Goal: Task Accomplishment & Management: Complete application form

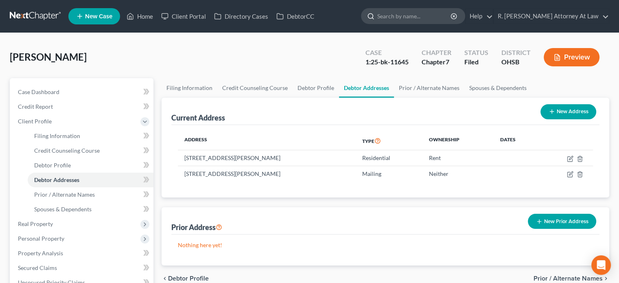
click at [417, 18] on input "search" at bounding box center [414, 16] width 75 height 15
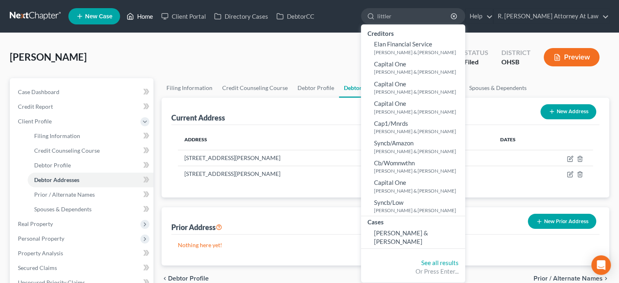
type input "littler"
click at [142, 14] on link "Home" at bounding box center [140, 16] width 35 height 15
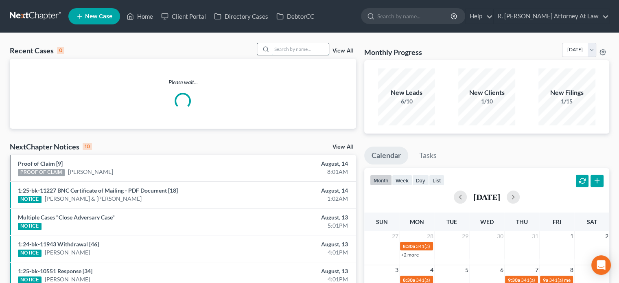
click at [280, 46] on input "search" at bounding box center [300, 49] width 57 height 12
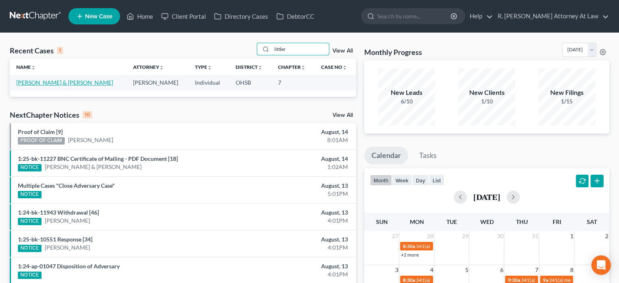
type input "littler"
click at [31, 81] on link "[PERSON_NAME] & [PERSON_NAME]" at bounding box center [64, 82] width 97 height 7
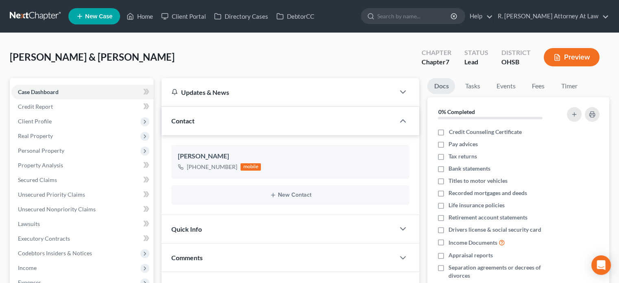
scroll to position [149, 0]
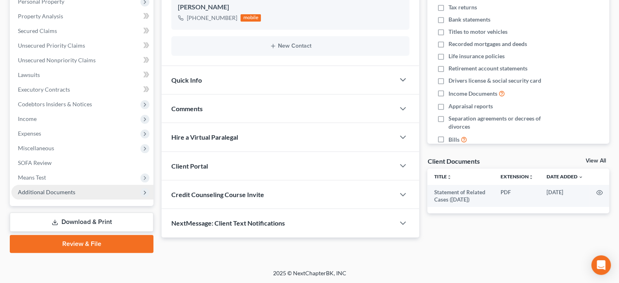
click at [53, 189] on span "Additional Documents" at bounding box center [46, 192] width 57 height 7
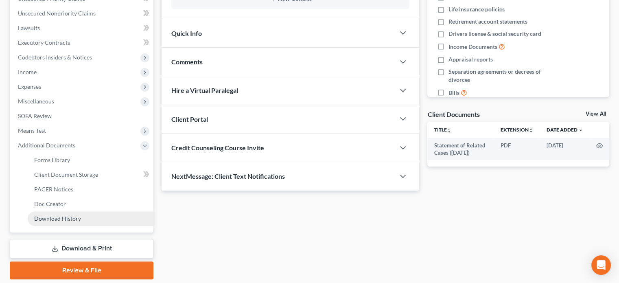
scroll to position [222, 0]
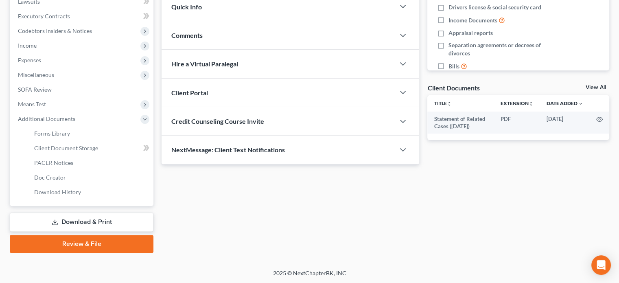
click at [63, 221] on link "Download & Print" at bounding box center [82, 222] width 144 height 19
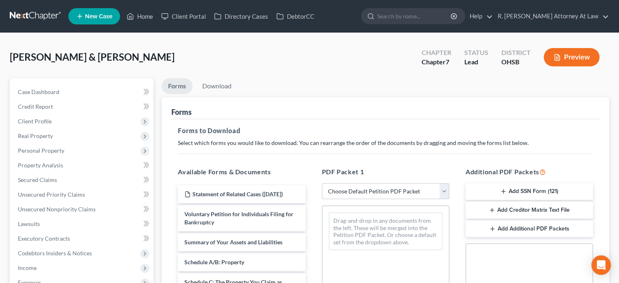
click at [365, 189] on select "Choose Default Petition PDF Packet Complete Bankruptcy Petition (all forms and …" at bounding box center [385, 191] width 127 height 16
click at [257, 70] on div "Littler, Lloyd & Kristie Upgraded Chapter Chapter 7 Status Lead District OHSB P…" at bounding box center [310, 60] width 600 height 35
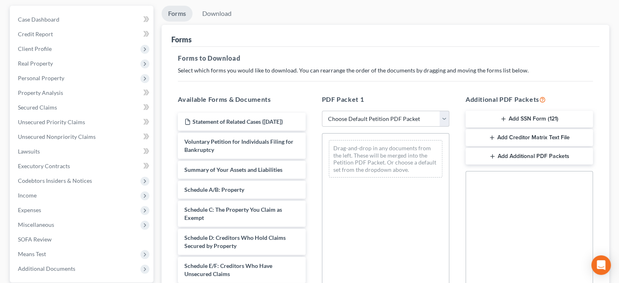
scroll to position [81, 0]
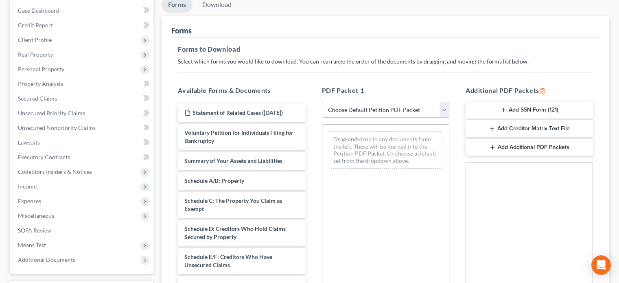
click at [361, 109] on select "Choose Default Petition PDF Packet Complete Bankruptcy Petition (all forms and …" at bounding box center [385, 110] width 127 height 16
select select "14"
click at [322, 102] on select "Choose Default Petition PDF Packet Complete Bankruptcy Petition (all forms and …" at bounding box center [385, 110] width 127 height 16
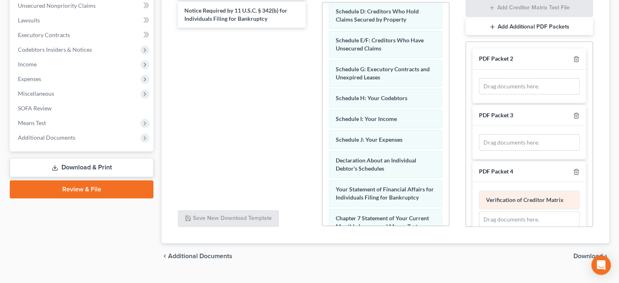
scroll to position [163, 0]
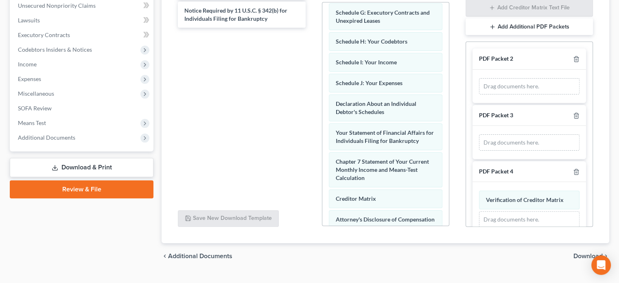
click at [580, 254] on span "Download" at bounding box center [588, 256] width 29 height 7
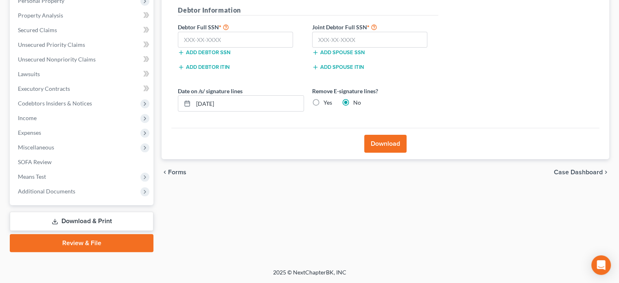
scroll to position [149, 0]
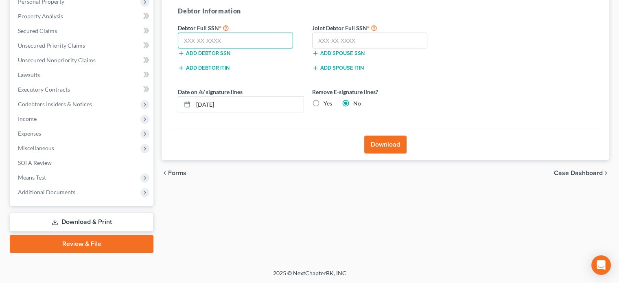
click at [219, 37] on input "text" at bounding box center [235, 41] width 115 height 16
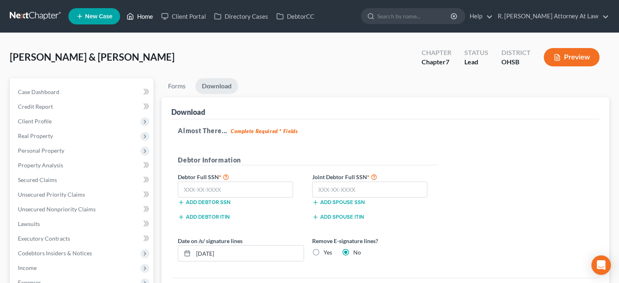
click at [145, 15] on link "Home" at bounding box center [140, 16] width 35 height 15
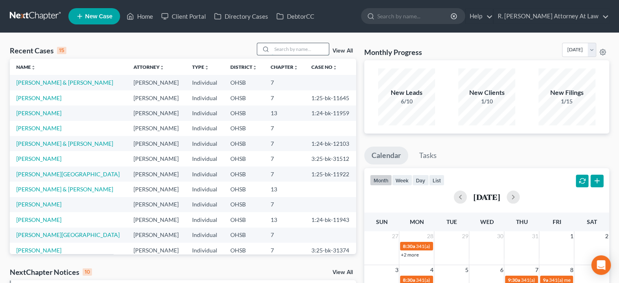
click at [274, 50] on input "search" at bounding box center [300, 49] width 57 height 12
type input "maxfield"
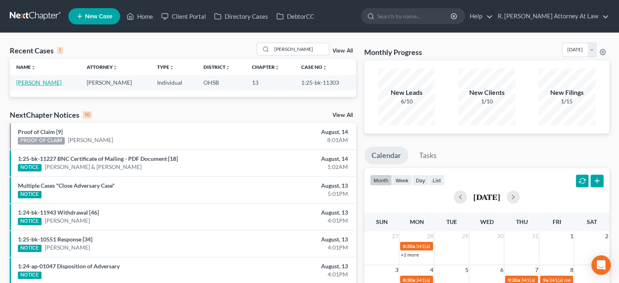
click at [24, 82] on link "[PERSON_NAME]" at bounding box center [38, 82] width 45 height 7
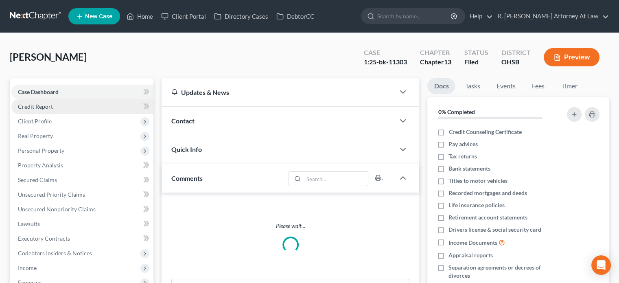
click at [37, 107] on span "Credit Report" at bounding box center [35, 106] width 35 height 7
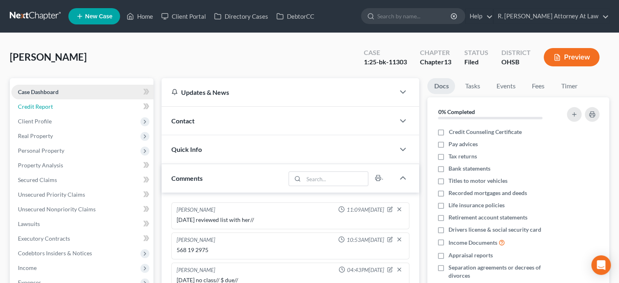
scroll to position [75, 0]
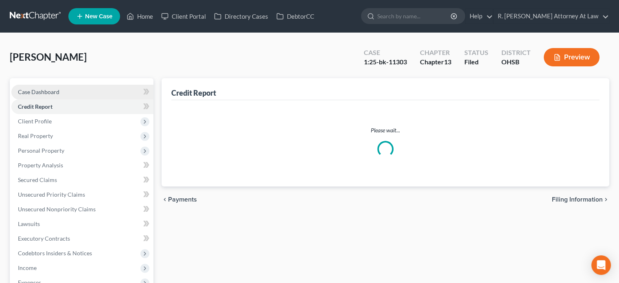
click at [37, 90] on span "Case Dashboard" at bounding box center [39, 91] width 42 height 7
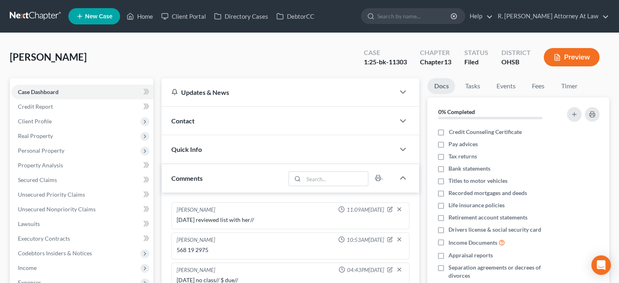
scroll to position [75, 0]
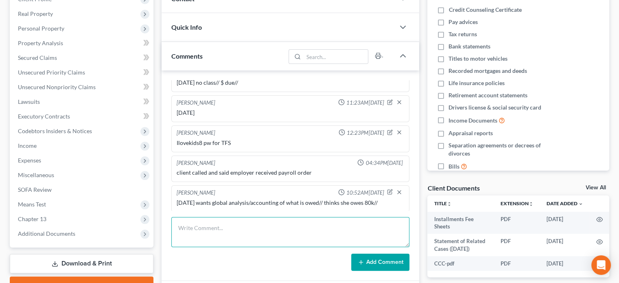
click at [184, 221] on textarea at bounding box center [290, 232] width 238 height 30
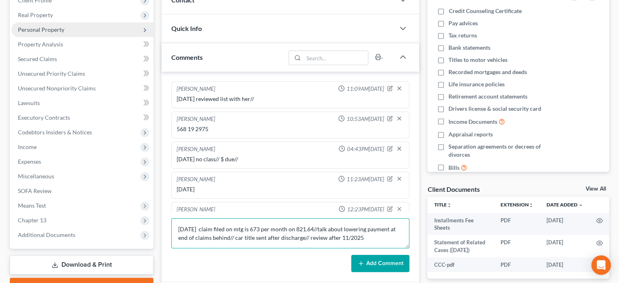
scroll to position [0, 0]
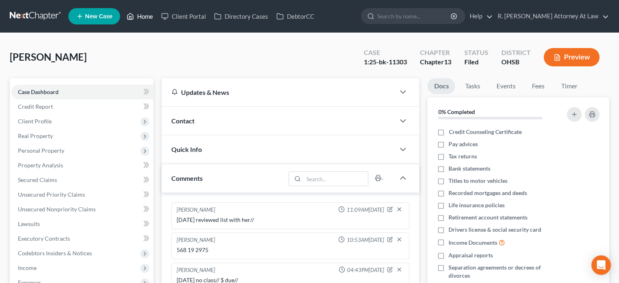
type textarea "8.14.2025 claim filed on mtg is 673 per month on 821.64//talk about lowering pa…"
click at [149, 18] on link "Home" at bounding box center [140, 16] width 35 height 15
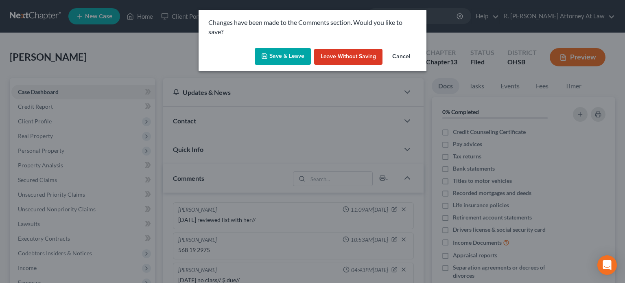
click at [293, 57] on button "Save & Leave" at bounding box center [283, 56] width 56 height 17
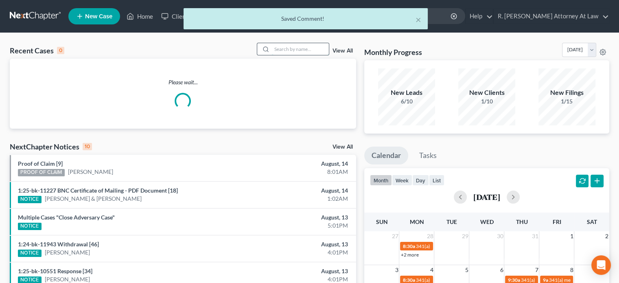
click at [280, 50] on input "search" at bounding box center [300, 49] width 57 height 12
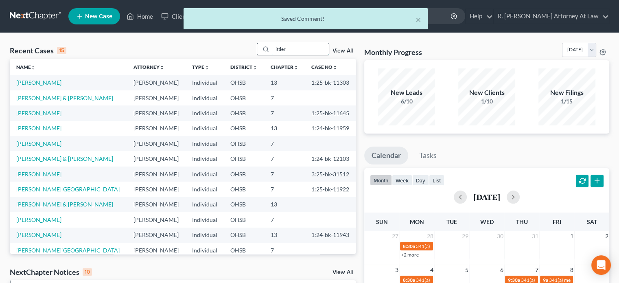
type input "littler"
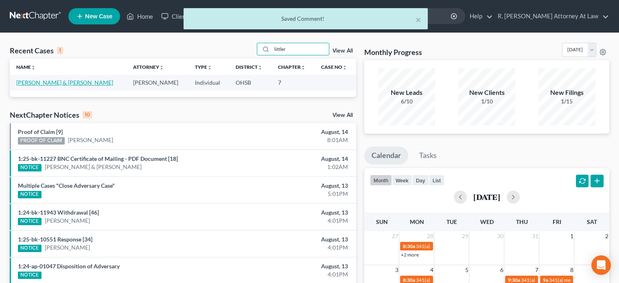
click at [33, 84] on link "[PERSON_NAME] & [PERSON_NAME]" at bounding box center [64, 82] width 97 height 7
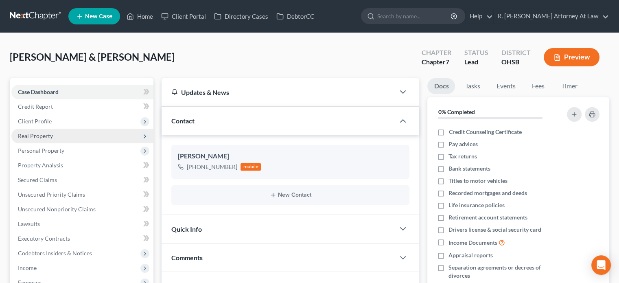
click at [35, 132] on span "Real Property" at bounding box center [82, 136] width 142 height 15
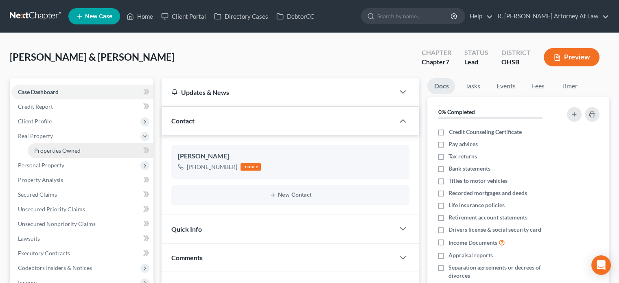
click at [46, 148] on span "Properties Owned" at bounding box center [57, 150] width 46 height 7
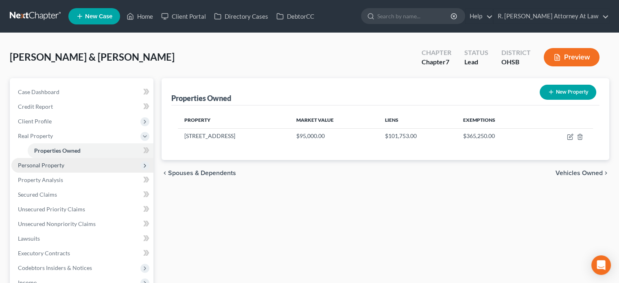
click at [50, 166] on span "Personal Property" at bounding box center [41, 165] width 46 height 7
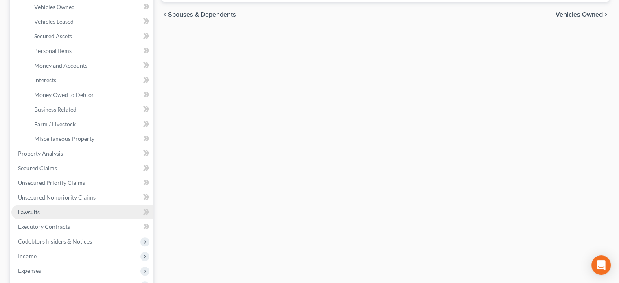
scroll to position [163, 0]
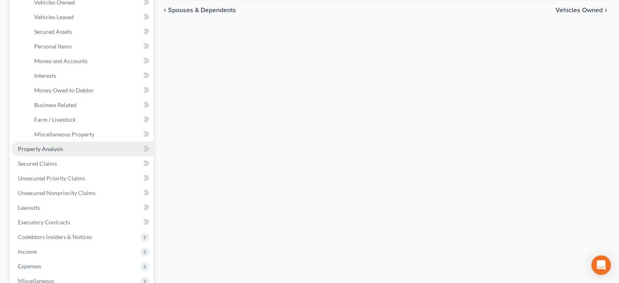
click at [44, 150] on span "Property Analysis" at bounding box center [40, 148] width 45 height 7
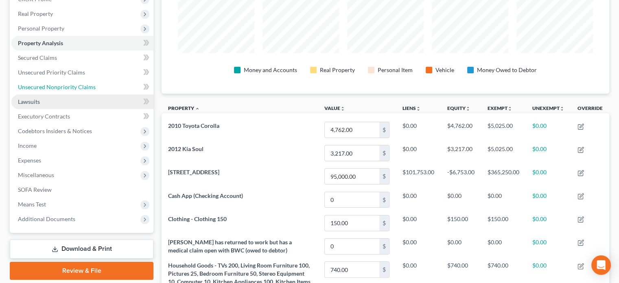
drag, startPoint x: 31, startPoint y: 88, endPoint x: 60, endPoint y: 99, distance: 31.5
click at [31, 88] on span "Unsecured Nonpriority Claims" at bounding box center [57, 86] width 78 height 7
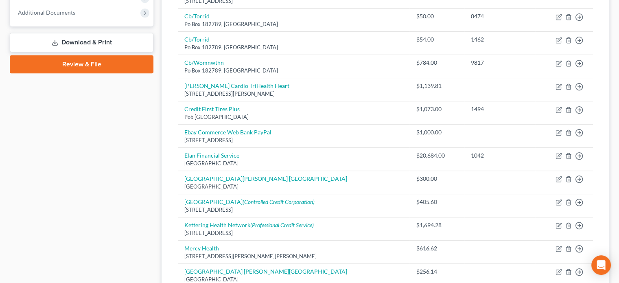
scroll to position [288, 0]
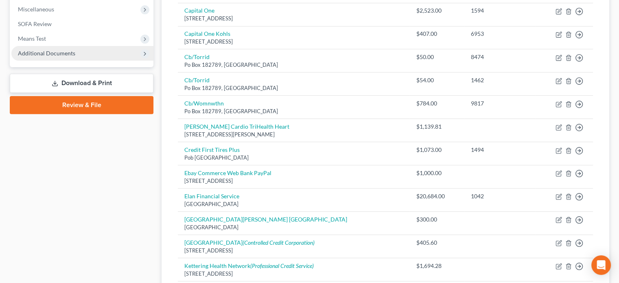
click at [48, 53] on span "Additional Documents" at bounding box center [46, 53] width 57 height 7
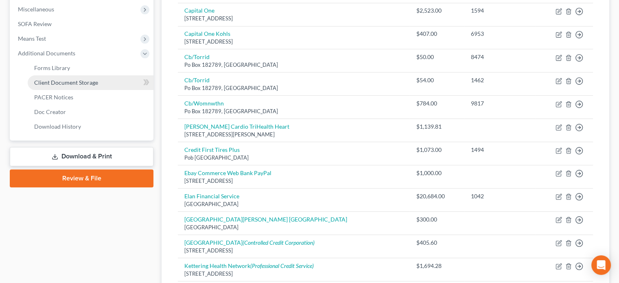
click at [54, 77] on link "Client Document Storage" at bounding box center [91, 82] width 126 height 15
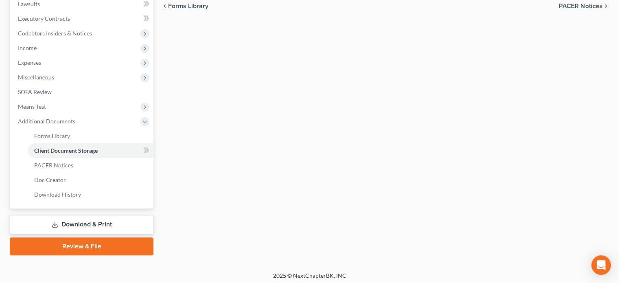
select select "52"
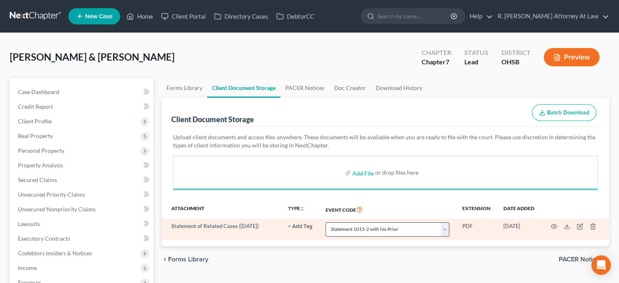
select select "52"
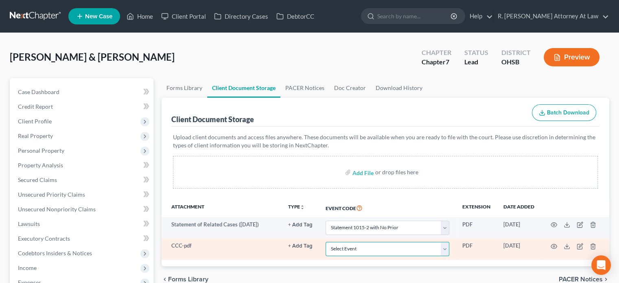
click at [349, 245] on select "Select Event 20 Largest Unsecured Creditors Amended Document Amended List of Cr…" at bounding box center [388, 249] width 124 height 14
select select "7"
click at [326, 242] on select "Select Event 20 Largest Unsecured Creditors Amended Document Amended List of Cr…" at bounding box center [388, 249] width 124 height 14
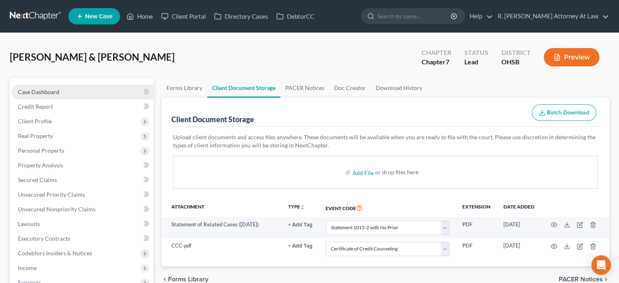
click at [39, 90] on span "Case Dashboard" at bounding box center [39, 91] width 42 height 7
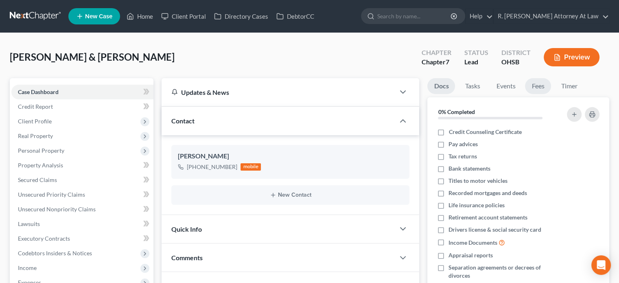
click at [537, 88] on link "Fees" at bounding box center [538, 86] width 26 height 16
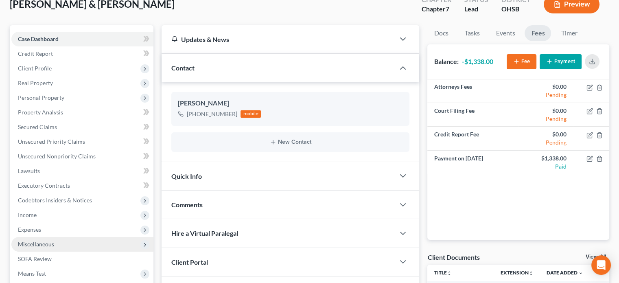
scroll to position [149, 0]
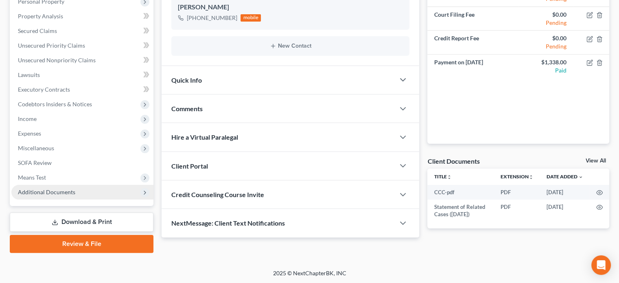
click at [53, 192] on span "Additional Documents" at bounding box center [46, 192] width 57 height 7
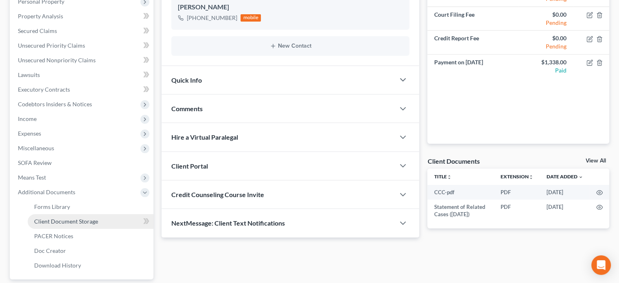
click at [51, 219] on span "Client Document Storage" at bounding box center [66, 221] width 64 height 7
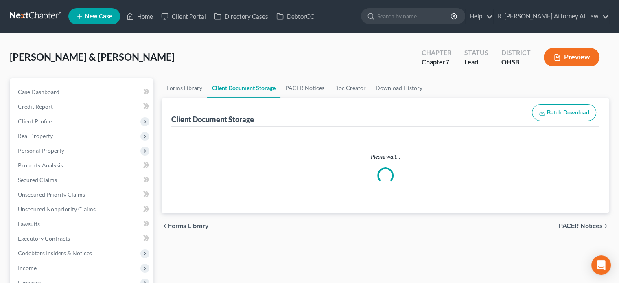
select select "52"
select select "7"
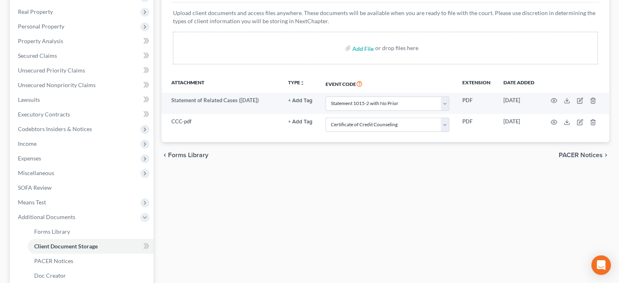
scroll to position [222, 0]
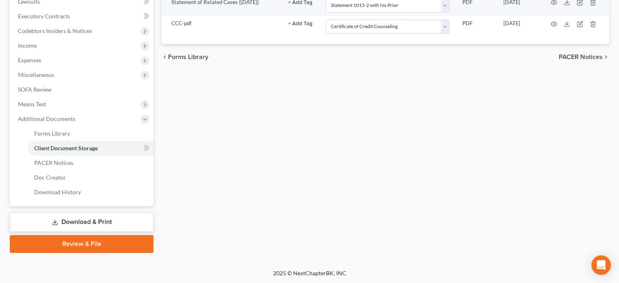
click at [86, 239] on link "Review & File" at bounding box center [82, 244] width 144 height 18
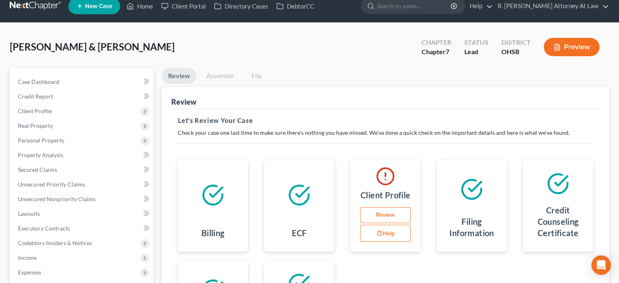
scroll to position [122, 0]
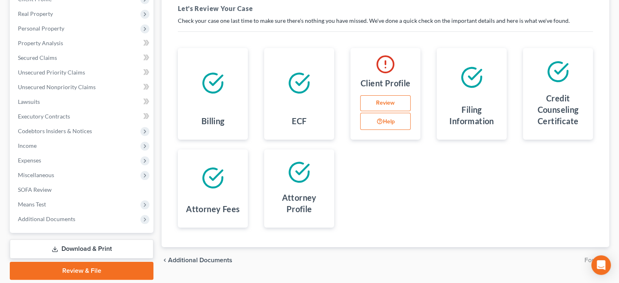
click at [379, 103] on link "Review" at bounding box center [385, 103] width 50 height 16
select select "1"
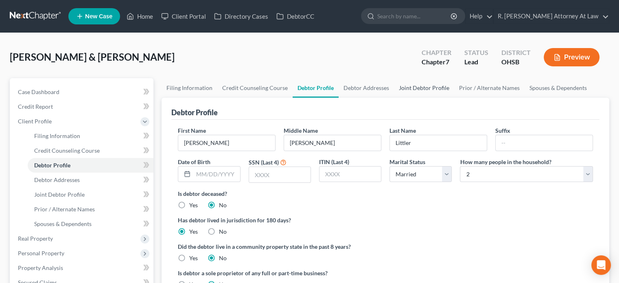
click at [423, 87] on link "Joint Debtor Profile" at bounding box center [424, 88] width 60 height 20
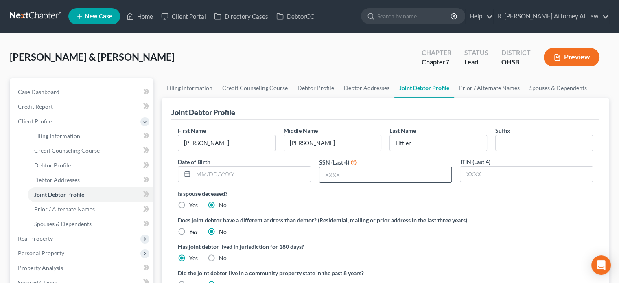
click at [358, 171] on input "text" at bounding box center [386, 174] width 132 height 15
type input "7055"
click at [301, 88] on link "Debtor Profile" at bounding box center [316, 88] width 46 height 20
select select "1"
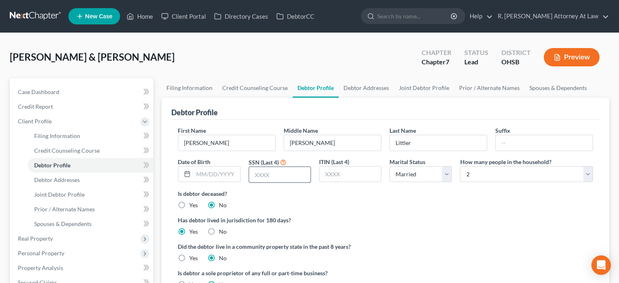
click at [294, 178] on input "text" at bounding box center [279, 174] width 61 height 15
type input "8355"
click at [401, 88] on link "Joint Debtor Profile" at bounding box center [424, 88] width 60 height 20
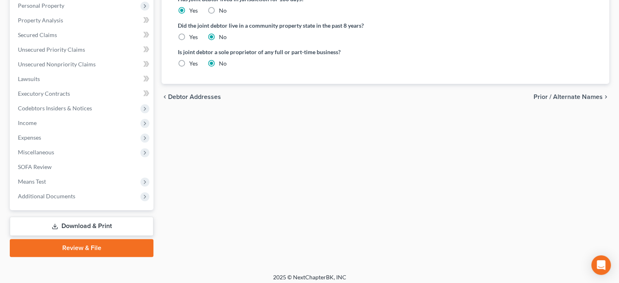
scroll to position [252, 0]
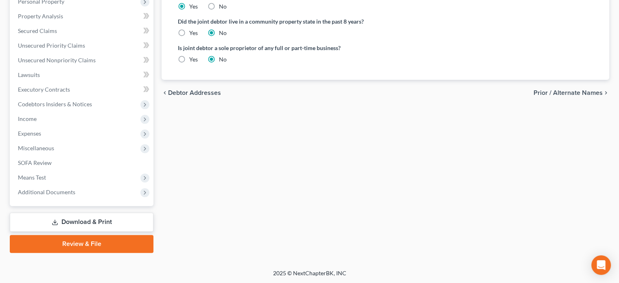
click at [72, 244] on link "Review & File" at bounding box center [82, 244] width 144 height 18
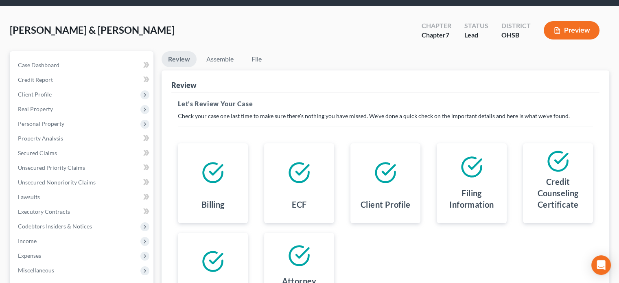
scroll to position [149, 0]
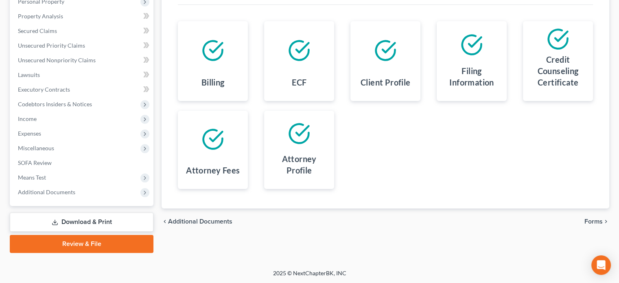
click at [590, 219] on span "Forms" at bounding box center [594, 221] width 18 height 7
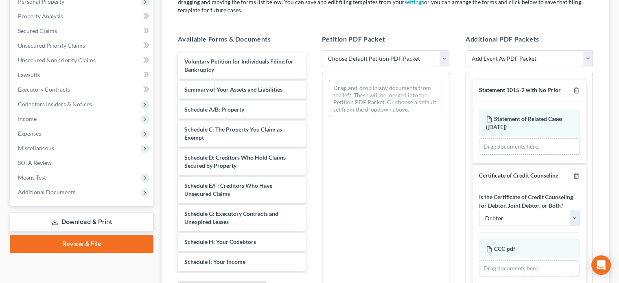
click at [388, 59] on select "Choose Default Petition PDF Packet Emergency Filing (Voluntary Petition and Cre…" at bounding box center [385, 58] width 127 height 16
select select "6"
click at [322, 50] on select "Choose Default Petition PDF Packet Emergency Filing (Voluntary Petition and Cre…" at bounding box center [385, 58] width 127 height 16
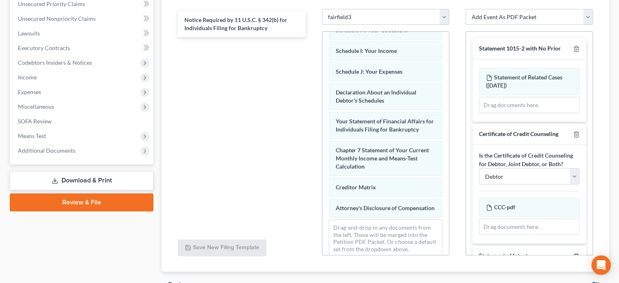
scroll to position [190, 0]
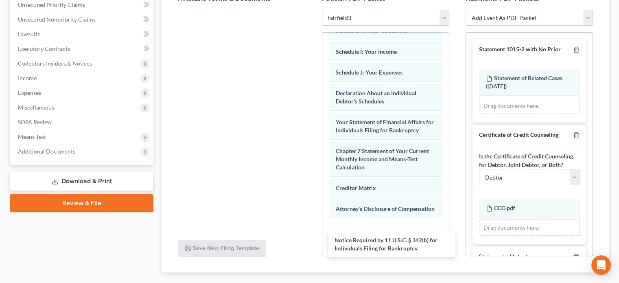
drag, startPoint x: 248, startPoint y: 64, endPoint x: 459, endPoint y: 185, distance: 243.9
click at [312, 10] on div "Notice Required by 11 U.S.C. § 342(b) for Individuals Filing for Bankruptcy Not…" at bounding box center [241, 10] width 140 height 0
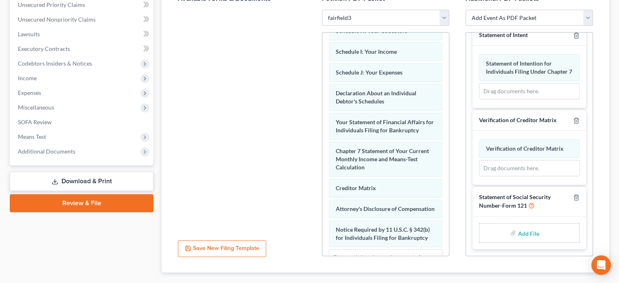
scroll to position [236, 0]
click at [529, 234] on input "file" at bounding box center [528, 233] width 20 height 15
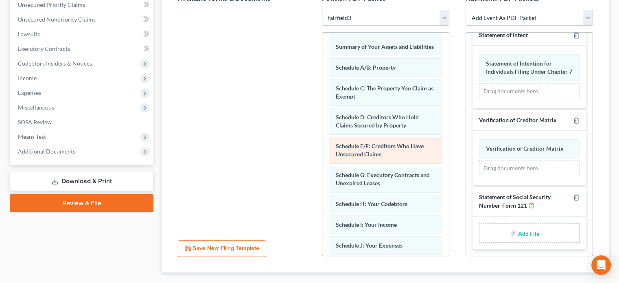
scroll to position [41, 0]
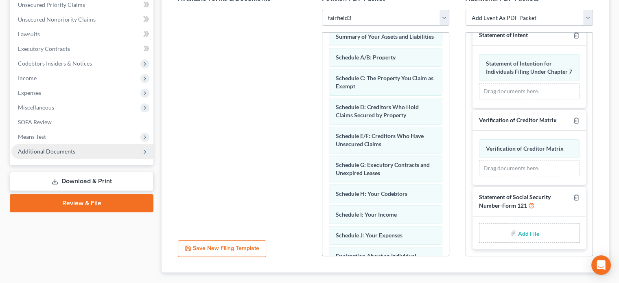
click at [31, 149] on span "Additional Documents" at bounding box center [46, 151] width 57 height 7
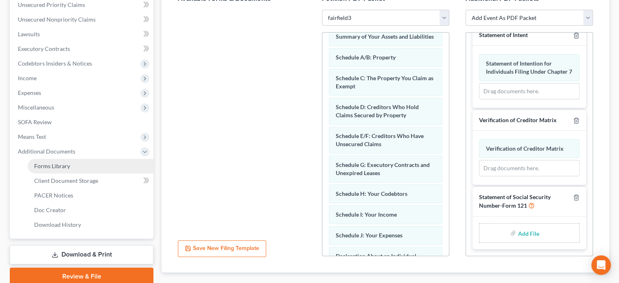
click at [50, 167] on span "Forms Library" at bounding box center [52, 165] width 36 height 7
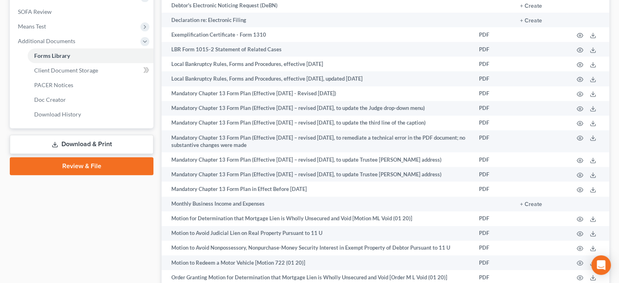
scroll to position [366, 0]
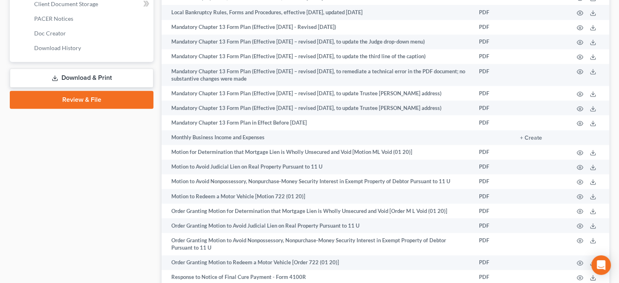
click at [72, 75] on link "Download & Print" at bounding box center [82, 77] width 144 height 19
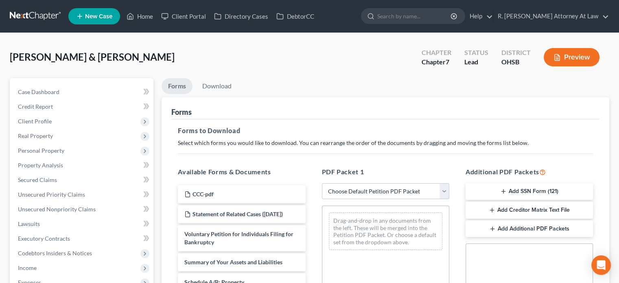
click at [540, 193] on button "Add SSN Form (121)" at bounding box center [529, 191] width 127 height 17
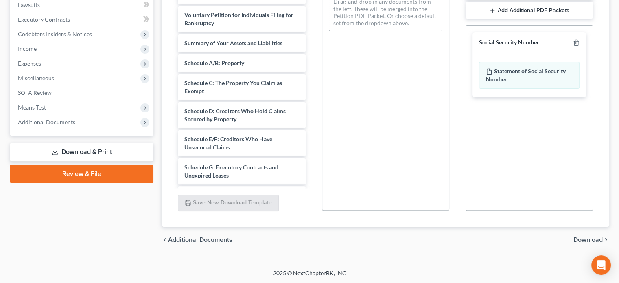
click at [591, 237] on span "Download" at bounding box center [588, 240] width 29 height 7
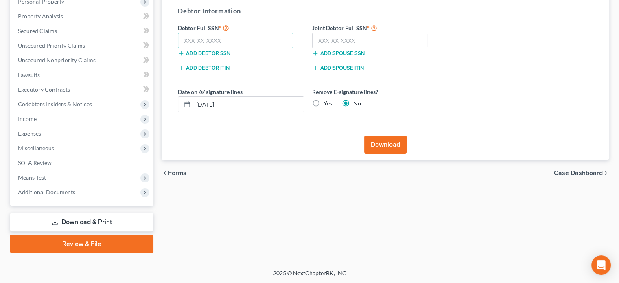
drag, startPoint x: 202, startPoint y: 42, endPoint x: 199, endPoint y: 18, distance: 24.6
click at [199, 21] on div "Debtor Information Debtor Full SSN * Add debtor SSN Joint Debtor Full SSN * Add…" at bounding box center [308, 42] width 269 height 72
type input "290-72-8355"
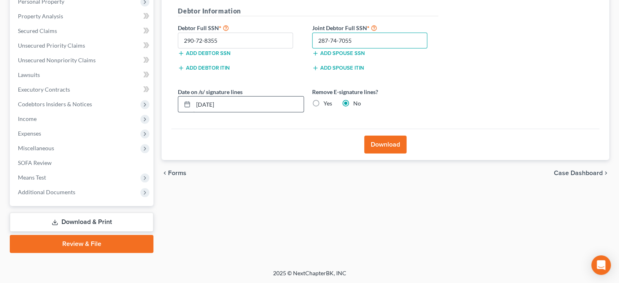
type input "287-74-7055"
drag, startPoint x: 229, startPoint y: 101, endPoint x: 228, endPoint y: 94, distance: 6.5
click at [228, 100] on input "08/14/2025" at bounding box center [248, 103] width 110 height 15
type input "0"
type input "08/05/2025"
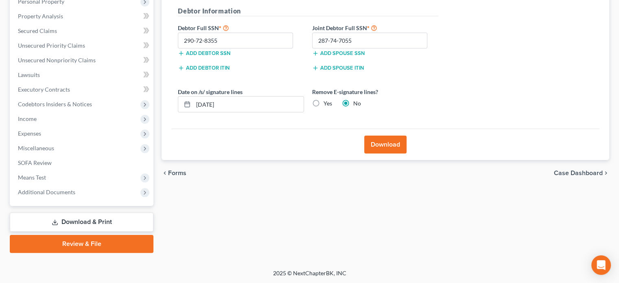
click at [289, 121] on div "Almost There... Complete Required * Fields Debtor Information Debtor Full SSN *…" at bounding box center [385, 49] width 428 height 159
click at [381, 142] on button "Download" at bounding box center [385, 145] width 42 height 18
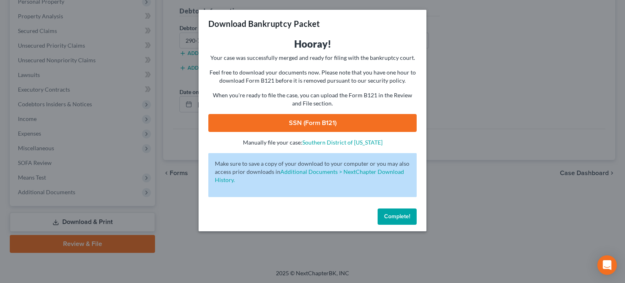
click at [326, 116] on link "SSN (Form B121)" at bounding box center [312, 123] width 208 height 18
click at [393, 215] on span "Complete!" at bounding box center [397, 216] width 26 height 7
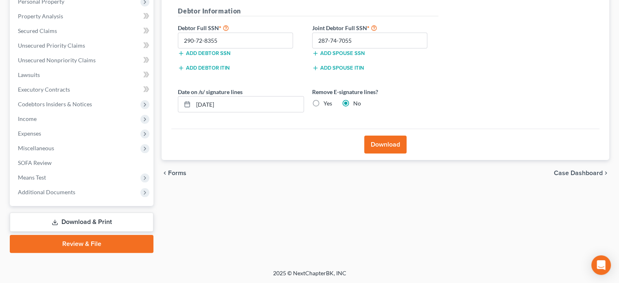
drag, startPoint x: 71, startPoint y: 239, endPoint x: 172, endPoint y: 166, distance: 124.8
click at [72, 239] on link "Review & File" at bounding box center [82, 244] width 144 height 18
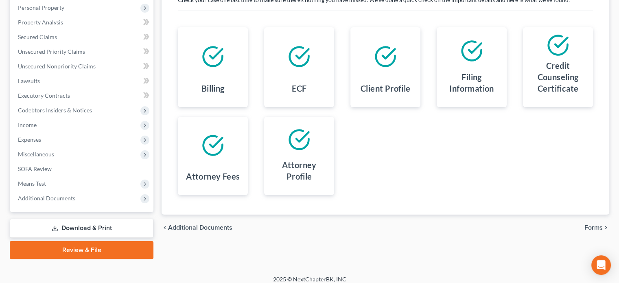
scroll to position [149, 0]
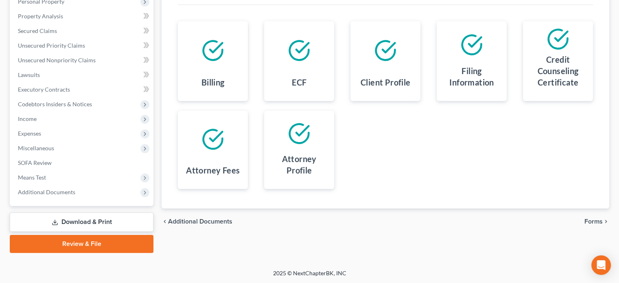
click at [591, 218] on span "Forms" at bounding box center [594, 221] width 18 height 7
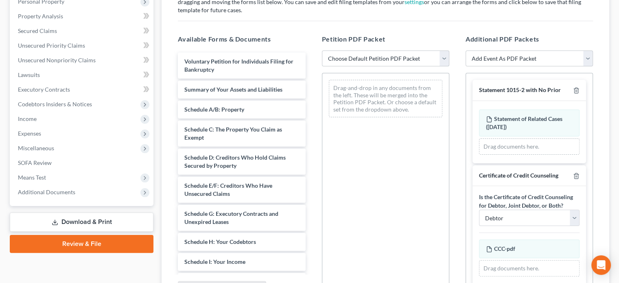
drag, startPoint x: 446, startPoint y: 55, endPoint x: 428, endPoint y: 64, distance: 20.0
click at [446, 55] on select "Choose Default Petition PDF Packet Emergency Filing (Voluntary Petition and Cre…" at bounding box center [385, 58] width 127 height 16
select select "6"
click at [322, 50] on select "Choose Default Petition PDF Packet Emergency Filing (Voluntary Petition and Cre…" at bounding box center [385, 58] width 127 height 16
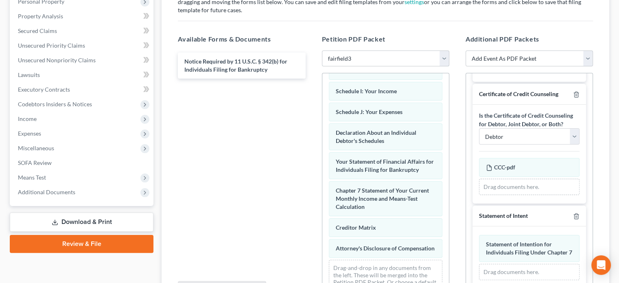
scroll to position [225, 0]
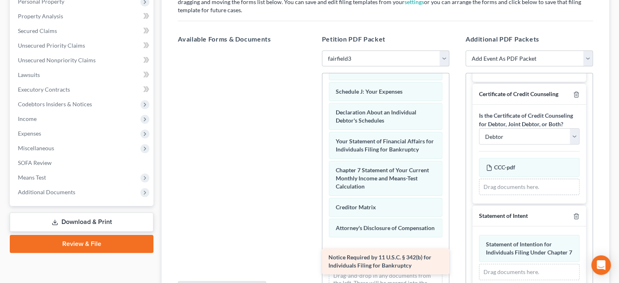
drag, startPoint x: 217, startPoint y: 63, endPoint x: 361, endPoint y: 260, distance: 243.8
click at [312, 50] on div "Notice Required by 11 U.S.C. § 342(b) for Individuals Filing for Bankruptcy Not…" at bounding box center [241, 50] width 140 height 0
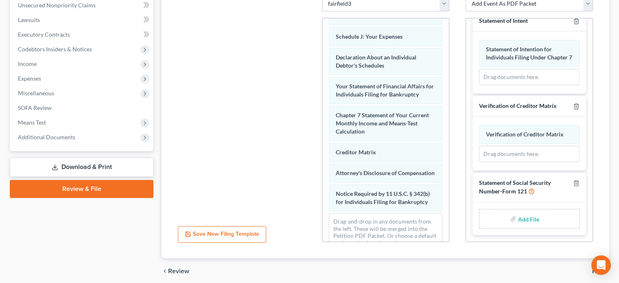
scroll to position [214, 0]
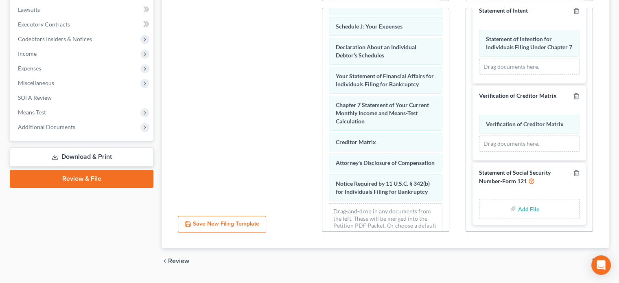
click at [526, 206] on input "file" at bounding box center [528, 208] width 20 height 15
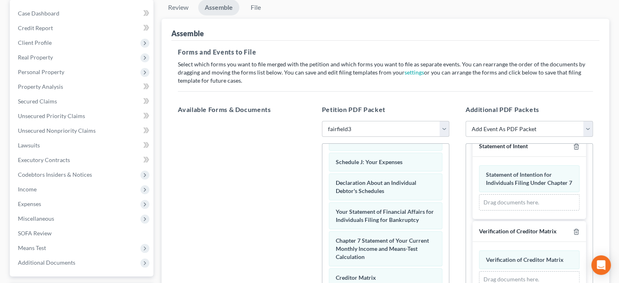
scroll to position [0, 0]
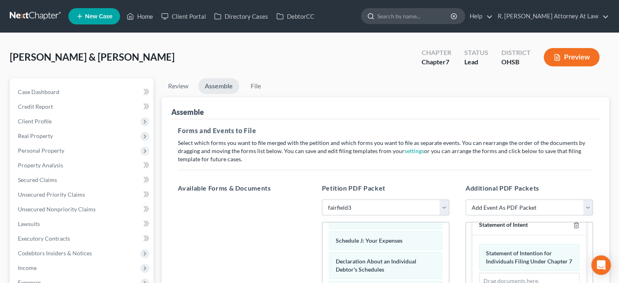
click at [399, 15] on input "search" at bounding box center [414, 16] width 75 height 15
type input "froman"
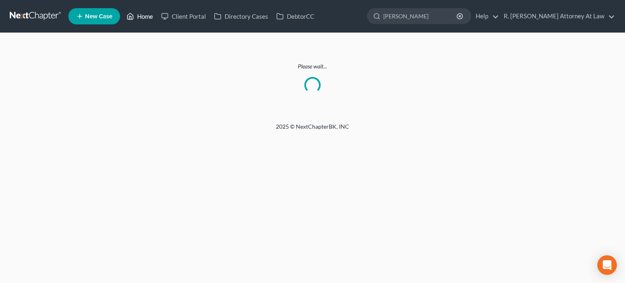
click at [145, 16] on link "Home" at bounding box center [140, 16] width 35 height 15
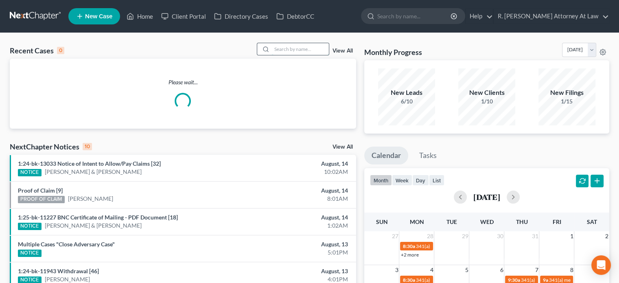
click at [281, 50] on input "search" at bounding box center [300, 49] width 57 height 12
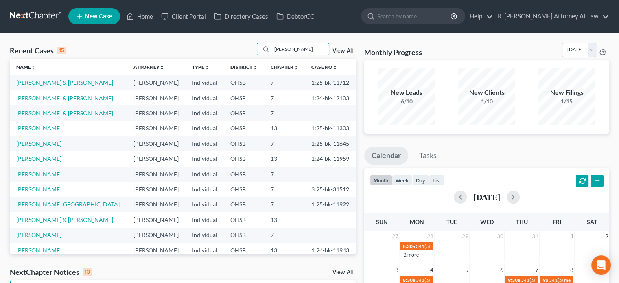
type input "froman"
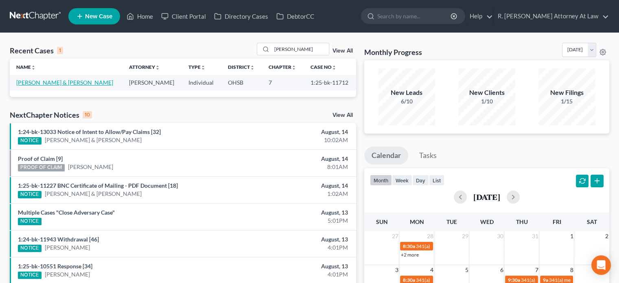
click at [53, 83] on link "[PERSON_NAME] & [PERSON_NAME]" at bounding box center [64, 82] width 97 height 7
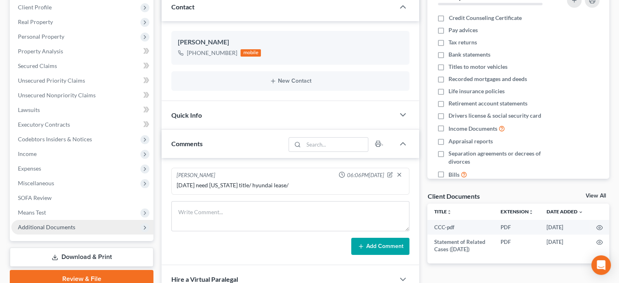
scroll to position [163, 0]
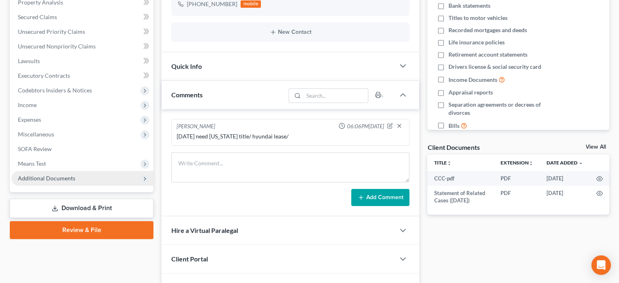
click at [46, 179] on span "Additional Documents" at bounding box center [46, 178] width 57 height 7
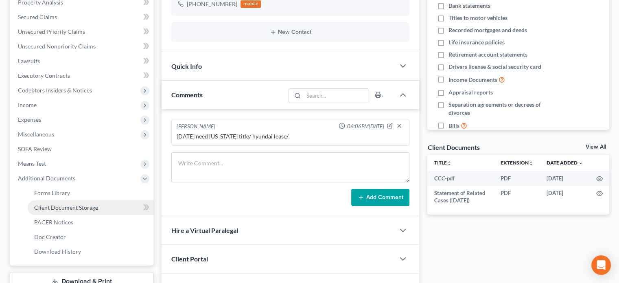
click at [57, 209] on span "Client Document Storage" at bounding box center [66, 207] width 64 height 7
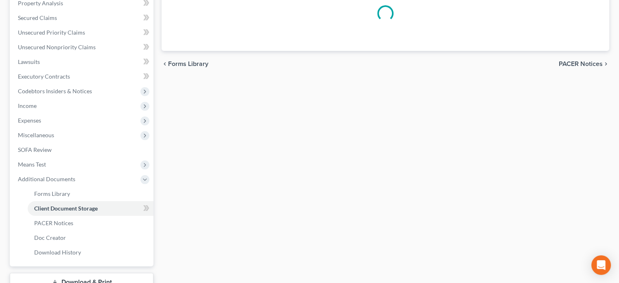
select select "52"
select select "7"
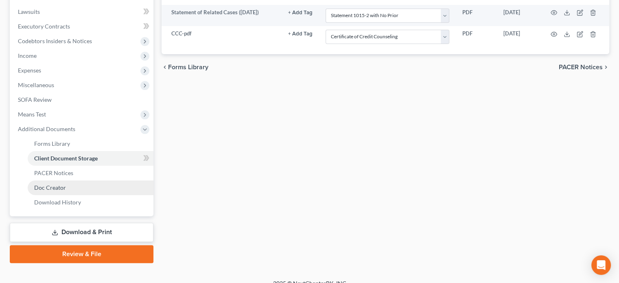
scroll to position [222, 0]
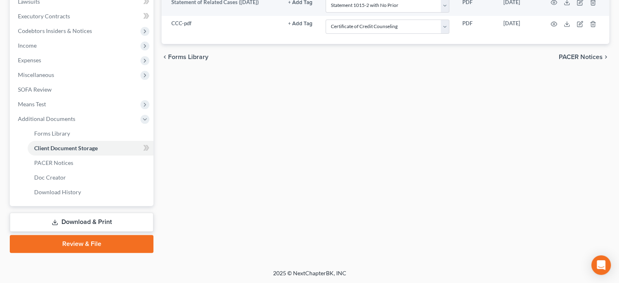
click at [61, 219] on link "Download & Print" at bounding box center [82, 222] width 144 height 19
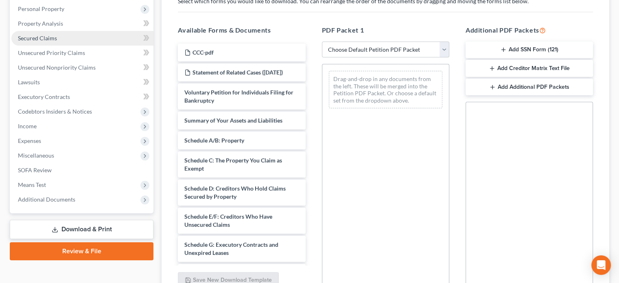
scroll to position [163, 0]
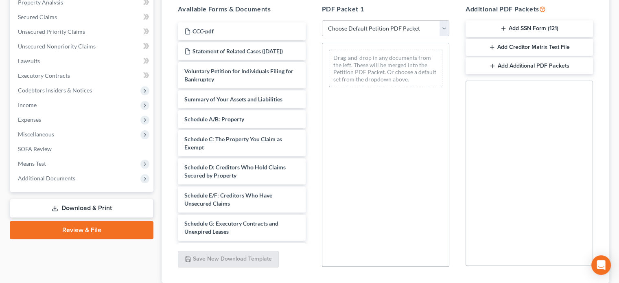
click at [70, 206] on link "Download & Print" at bounding box center [82, 208] width 144 height 19
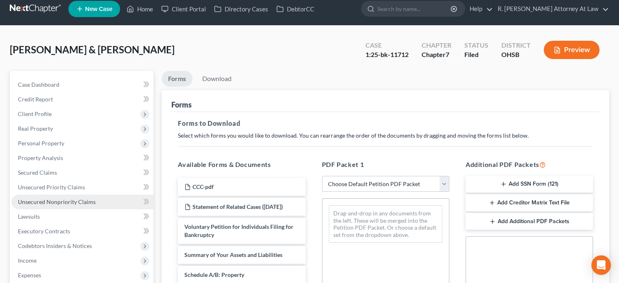
scroll to position [0, 0]
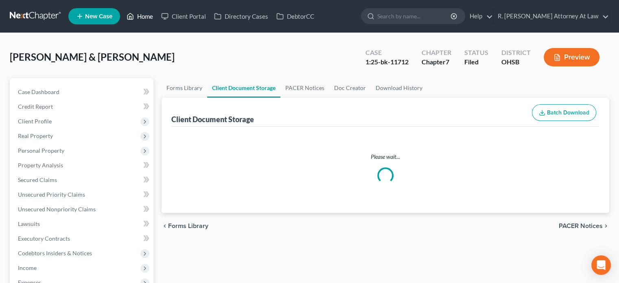
scroll to position [149, 0]
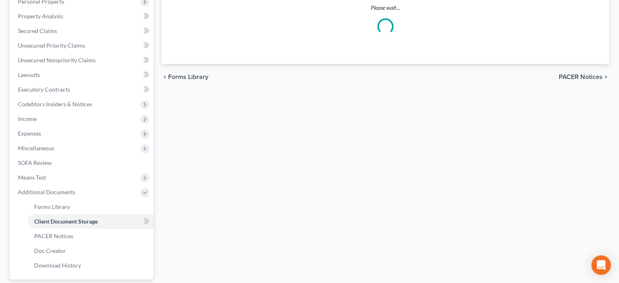
select select "52"
select select "7"
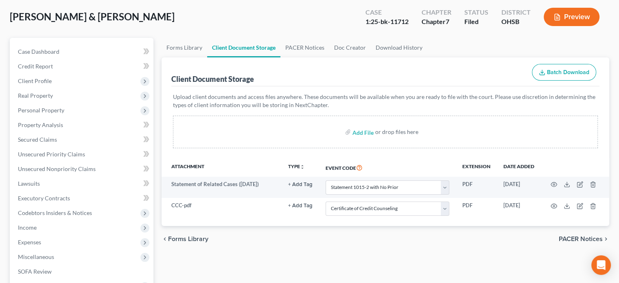
scroll to position [0, 0]
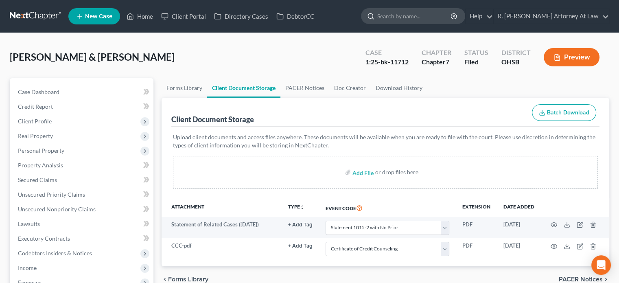
click at [407, 18] on input "search" at bounding box center [414, 16] width 75 height 15
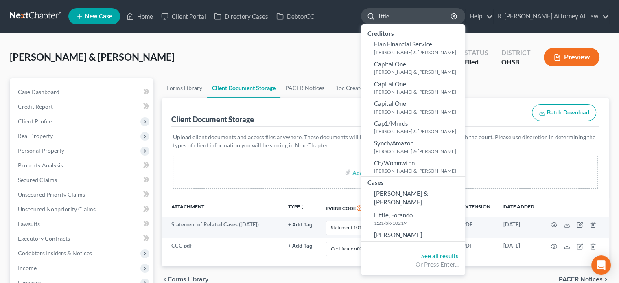
type input "littler"
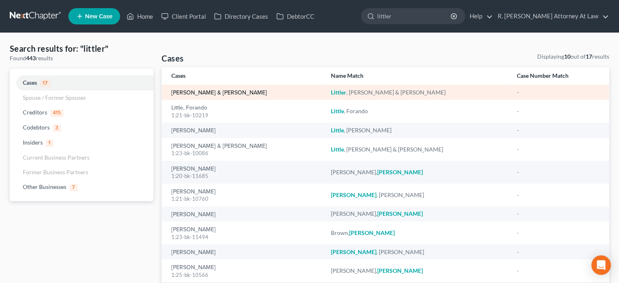
click at [191, 92] on link "[PERSON_NAME] & [PERSON_NAME]" at bounding box center [219, 93] width 96 height 6
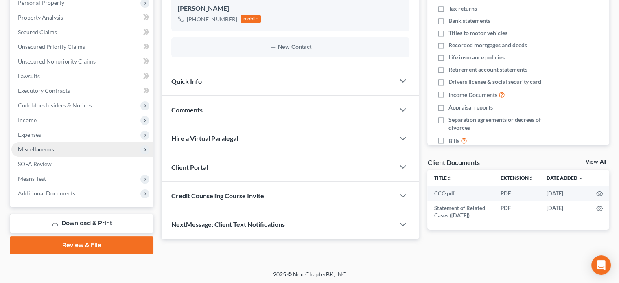
scroll to position [149, 0]
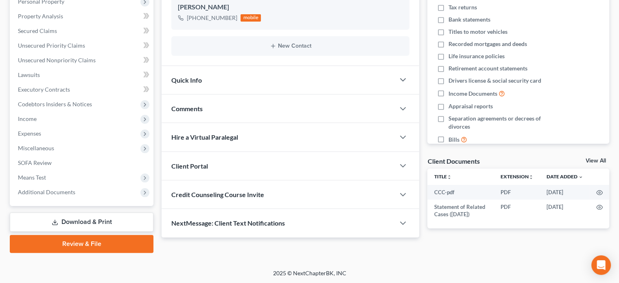
click at [82, 242] on link "Review & File" at bounding box center [82, 244] width 144 height 18
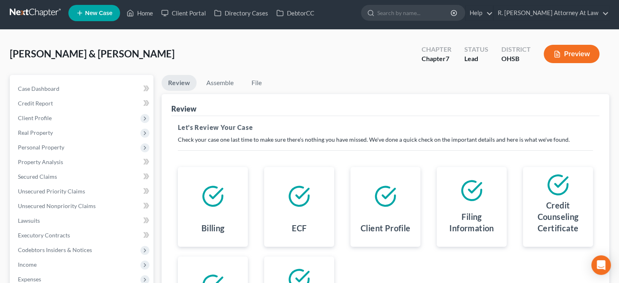
scroll to position [149, 0]
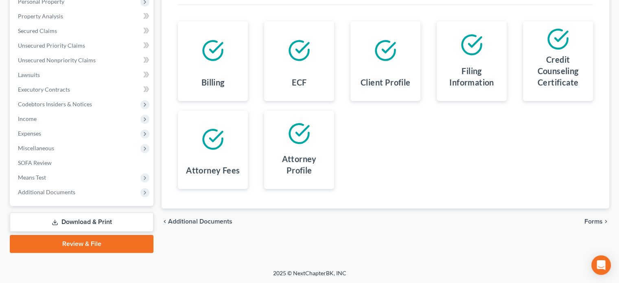
click at [596, 220] on span "Forms" at bounding box center [594, 221] width 18 height 7
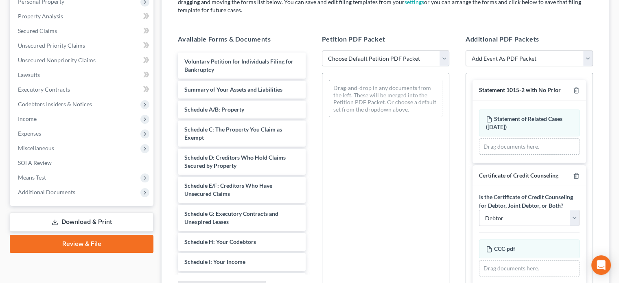
drag, startPoint x: 375, startPoint y: 57, endPoint x: 371, endPoint y: 63, distance: 6.8
click at [375, 57] on select "Choose Default Petition PDF Packet Emergency Filing (Voluntary Petition and Cre…" at bounding box center [385, 58] width 127 height 16
select select "6"
click at [322, 50] on select "Choose Default Petition PDF Packet Emergency Filing (Voluntary Petition and Cre…" at bounding box center [385, 58] width 127 height 16
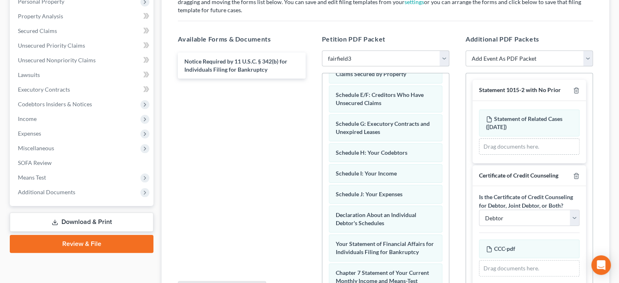
scroll to position [225, 0]
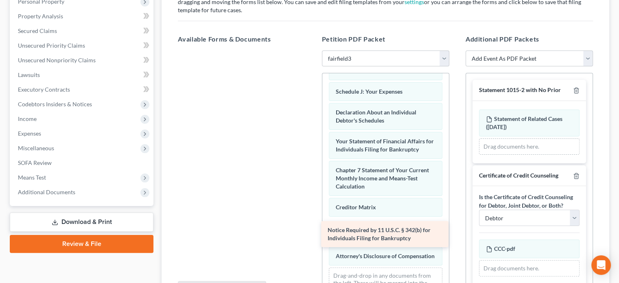
drag, startPoint x: 235, startPoint y: 88, endPoint x: 378, endPoint y: 237, distance: 205.9
click at [312, 50] on div "Notice Required by 11 U.S.C. § 342(b) for Individuals Filing for Bankruptcy Not…" at bounding box center [241, 50] width 140 height 0
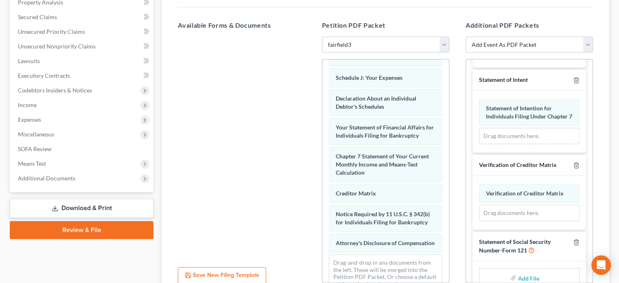
scroll to position [236, 0]
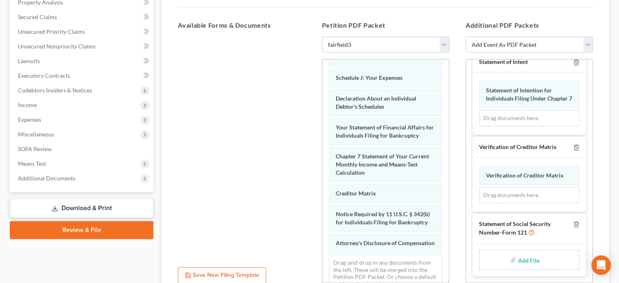
click at [520, 259] on input "file" at bounding box center [528, 259] width 20 height 15
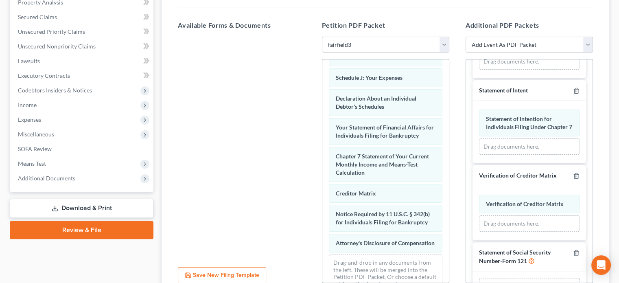
type input "C:\fakepath\SSN.pdf"
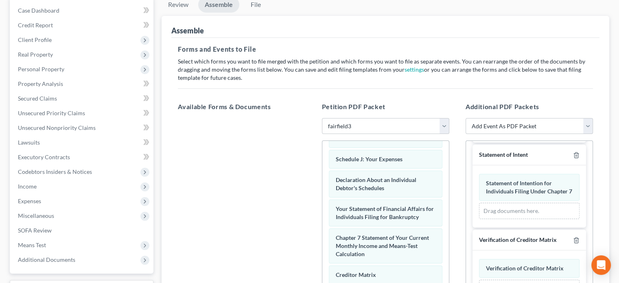
scroll to position [204, 0]
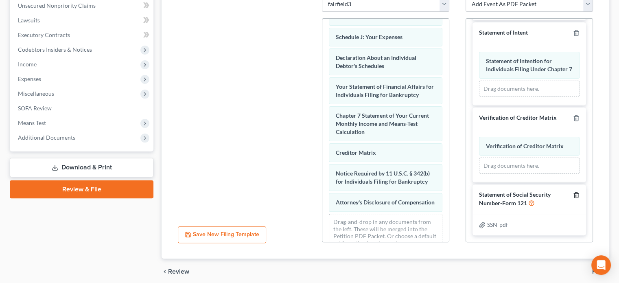
click at [573, 195] on icon "button" at bounding box center [576, 195] width 7 height 7
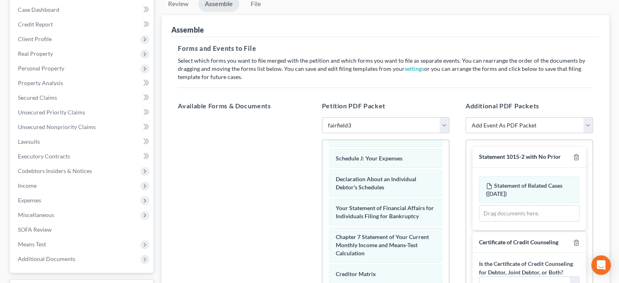
scroll to position [81, 0]
click at [513, 124] on select "Add Event As PDF Packet 20 Largest Unsecured Creditors Amended Document Amended…" at bounding box center [529, 126] width 127 height 16
select select "53"
click at [466, 118] on select "Add Event As PDF Packet 20 Largest Unsecured Creditors Amended Document Amended…" at bounding box center [529, 126] width 127 height 16
select select
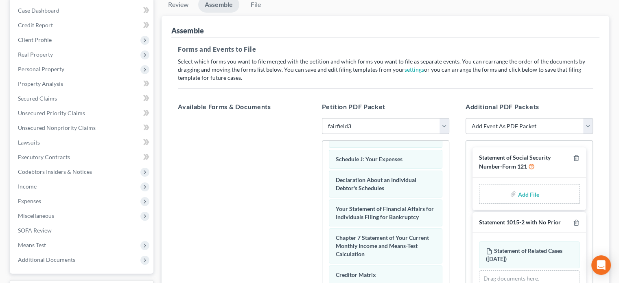
click at [520, 192] on input "file" at bounding box center [528, 193] width 20 height 15
type input "C:\fakepath\SSN.pdf"
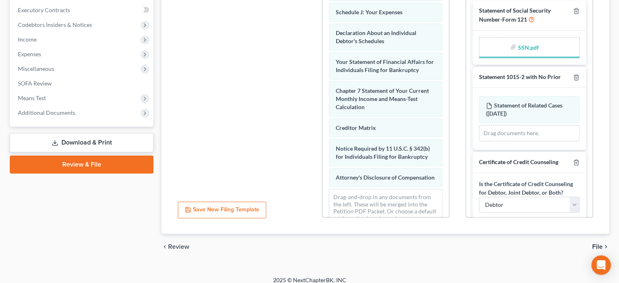
scroll to position [235, 0]
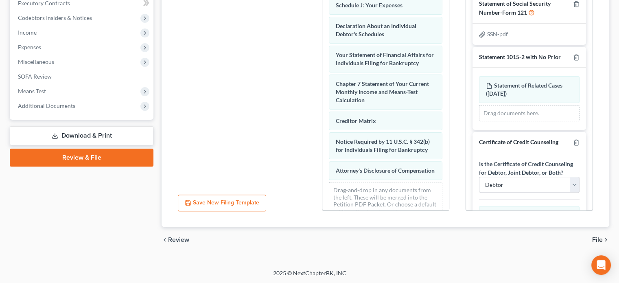
click at [596, 239] on span "File" at bounding box center [597, 240] width 11 height 7
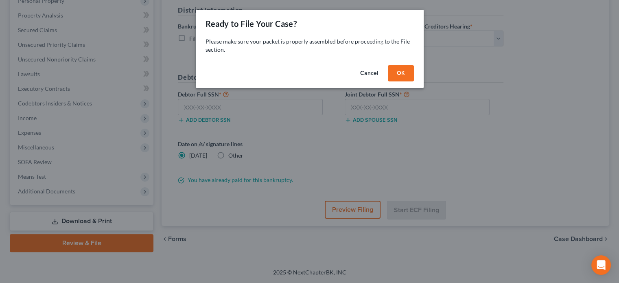
scroll to position [149, 0]
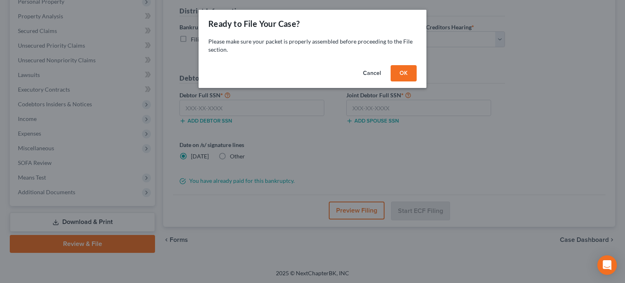
click at [397, 76] on button "OK" at bounding box center [404, 73] width 26 height 16
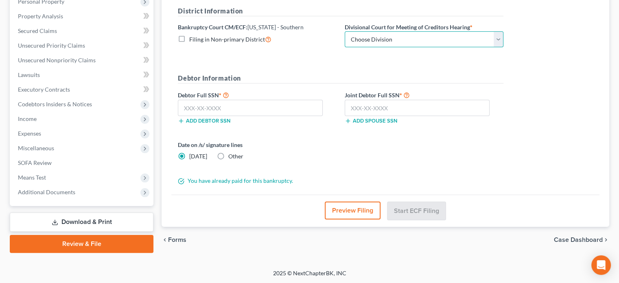
drag, startPoint x: 393, startPoint y: 40, endPoint x: 376, endPoint y: 45, distance: 17.1
click at [392, 39] on select "Choose Division Cincinnati Columbus Dayton" at bounding box center [424, 39] width 159 height 16
select select "0"
click at [345, 31] on select "Choose Division Cincinnati Columbus Dayton" at bounding box center [424, 39] width 159 height 16
click at [189, 108] on input "text" at bounding box center [250, 108] width 145 height 16
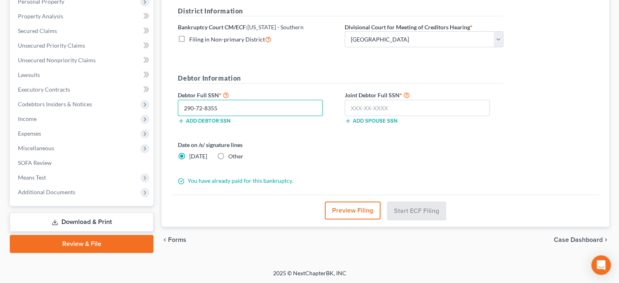
type input "290-72-8355"
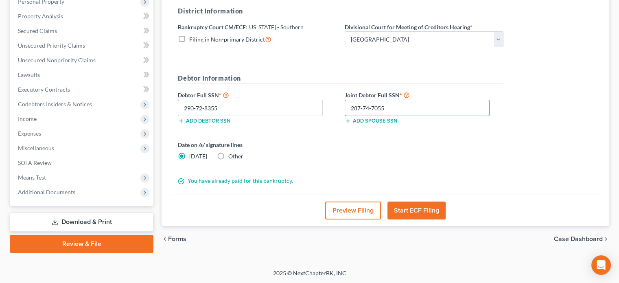
type input "287-74-7055"
click at [228, 155] on label "Other" at bounding box center [235, 156] width 15 height 8
click at [232, 155] on input "Other" at bounding box center [234, 154] width 5 height 5
radio input "true"
radio input "false"
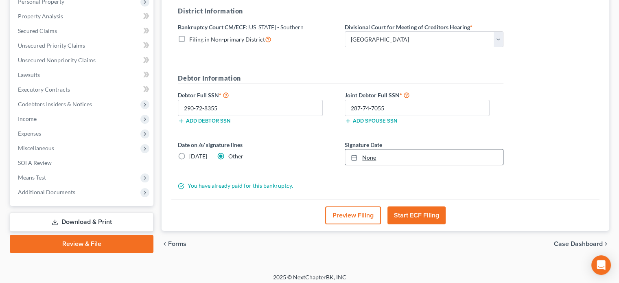
click at [371, 156] on link "None" at bounding box center [424, 156] width 158 height 15
type input "8/14/2025"
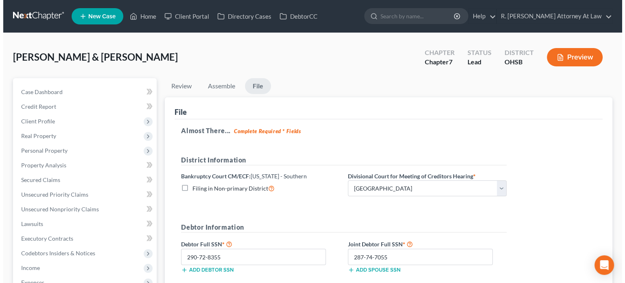
scroll to position [153, 0]
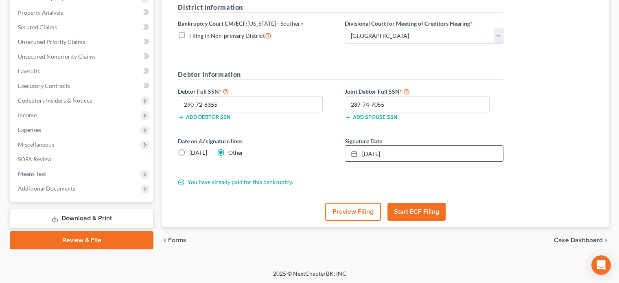
click at [414, 208] on button "Start ECF Filing" at bounding box center [417, 212] width 58 height 18
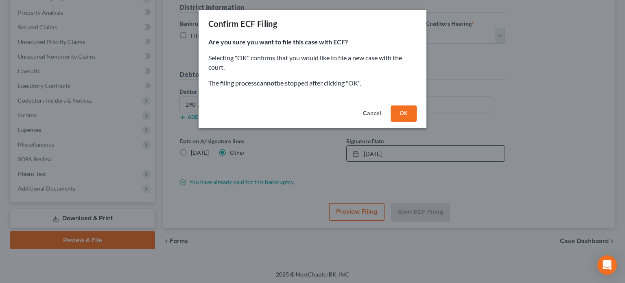
click at [409, 113] on button "OK" at bounding box center [404, 113] width 26 height 16
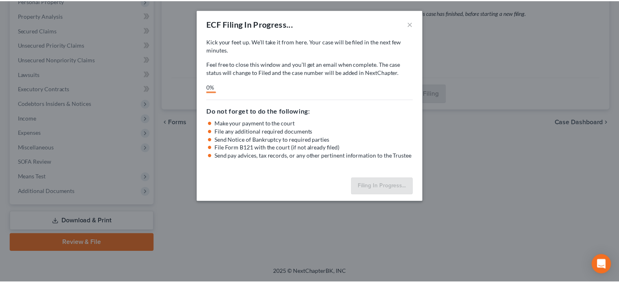
scroll to position [149, 0]
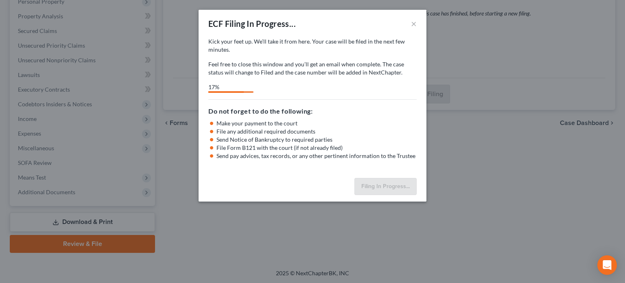
select select "0"
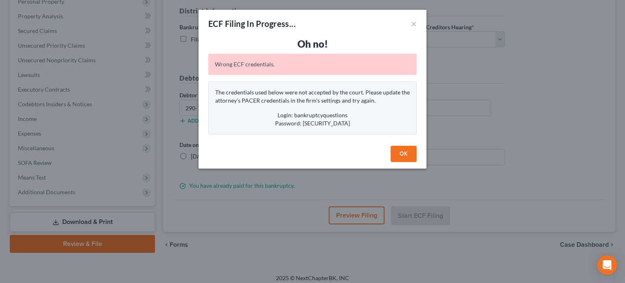
click at [404, 154] on button "OK" at bounding box center [404, 154] width 26 height 16
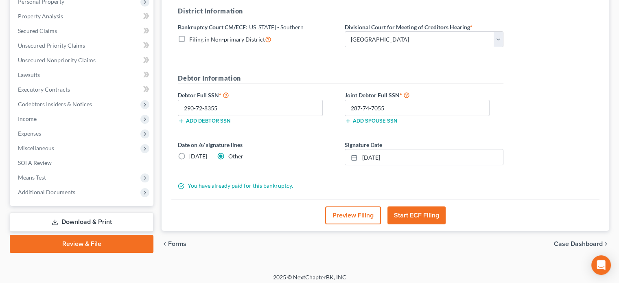
scroll to position [0, 0]
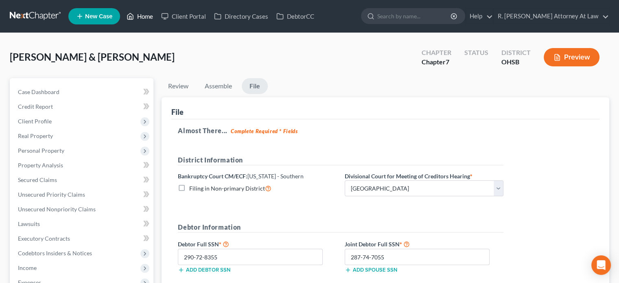
drag, startPoint x: 142, startPoint y: 13, endPoint x: 461, endPoint y: 5, distance: 318.9
click at [142, 13] on link "Home" at bounding box center [140, 16] width 35 height 15
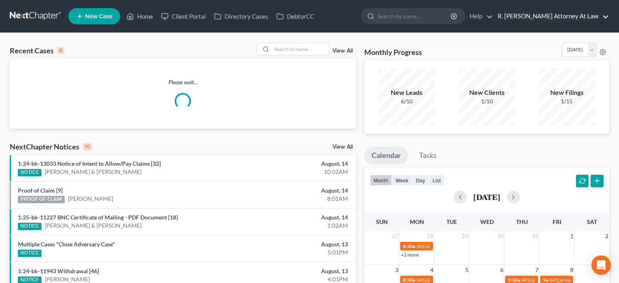
click at [532, 16] on link "R. [PERSON_NAME] Attorney At Law" at bounding box center [551, 16] width 115 height 15
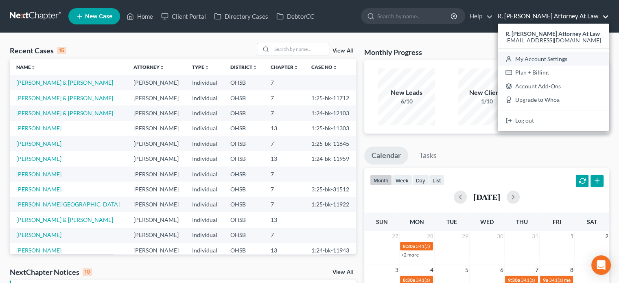
click at [537, 60] on link "My Account Settings" at bounding box center [553, 59] width 111 height 14
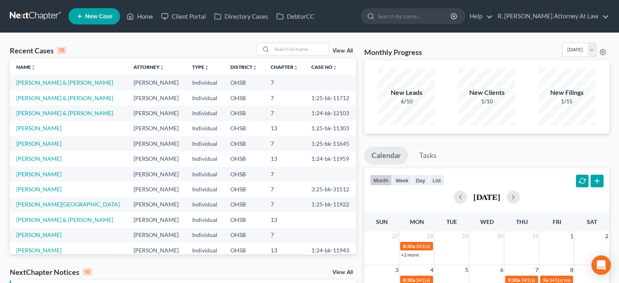
select select "24"
select select "36"
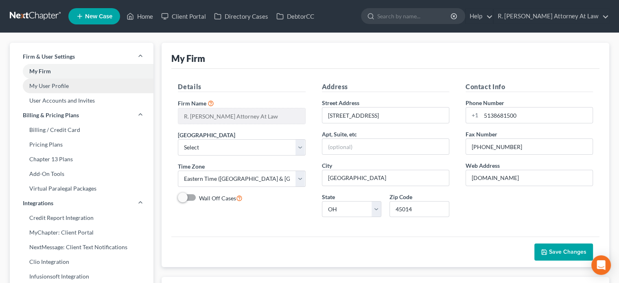
click at [35, 84] on link "My User Profile" at bounding box center [82, 86] width 144 height 15
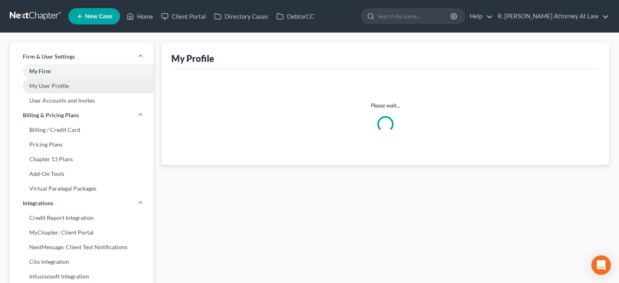
select select "36"
select select "62"
select select "attorney"
select select "0"
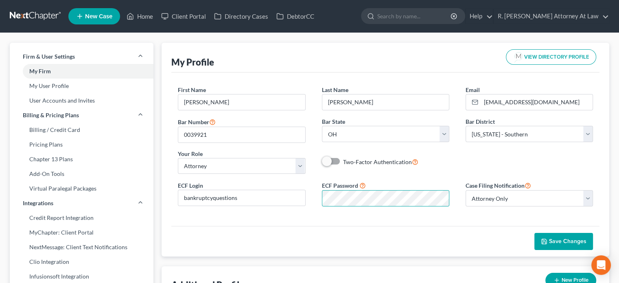
click at [560, 239] on span "Save Changes" at bounding box center [567, 241] width 37 height 7
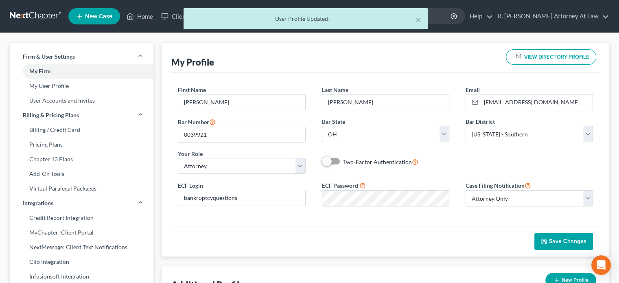
click at [560, 239] on span "Save Changes" at bounding box center [567, 241] width 37 height 7
click at [141, 18] on div "× User Profile Updated!" at bounding box center [305, 20] width 619 height 25
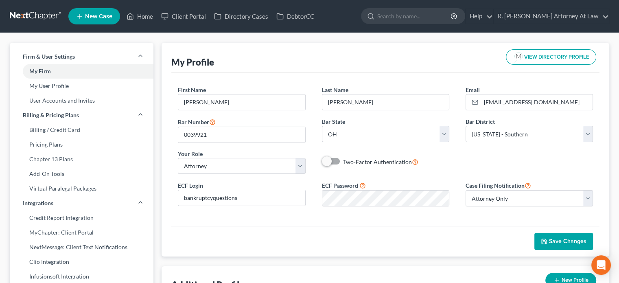
click at [542, 241] on icon "button" at bounding box center [544, 241] width 7 height 7
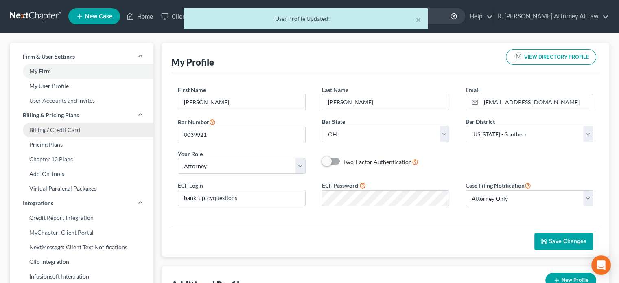
click at [41, 127] on link "Billing / Credit Card" at bounding box center [82, 130] width 144 height 15
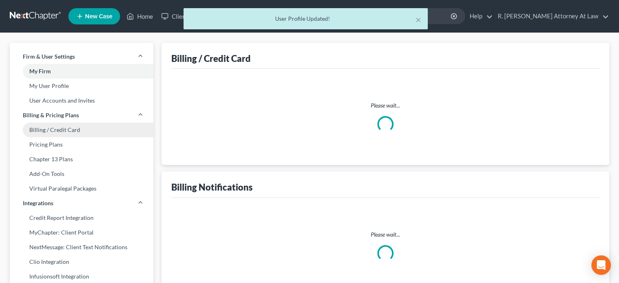
select select "36"
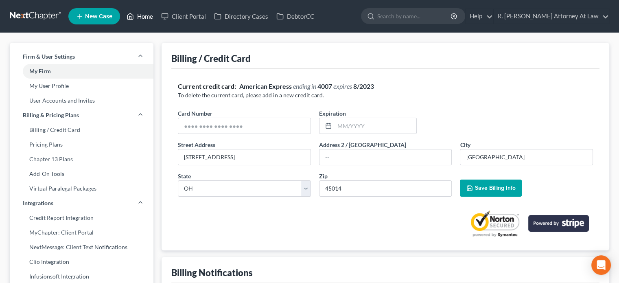
click at [145, 15] on link "Home" at bounding box center [140, 16] width 35 height 15
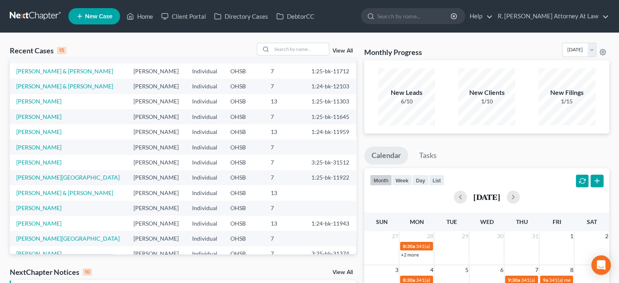
click at [33, 84] on tbody "Littler, Lloyd & Kristie Richard Dean Snyder Individual OHSB 7 Froman, Howard &…" at bounding box center [183, 162] width 346 height 228
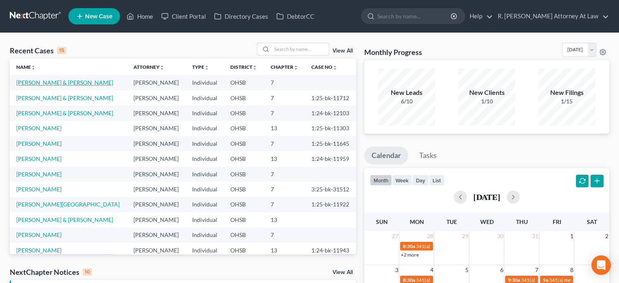
click at [36, 83] on link "[PERSON_NAME] & [PERSON_NAME]" at bounding box center [64, 82] width 97 height 7
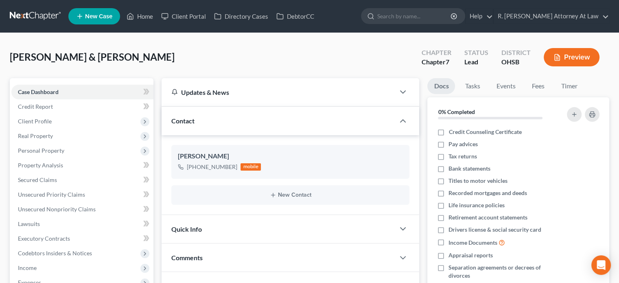
scroll to position [149, 0]
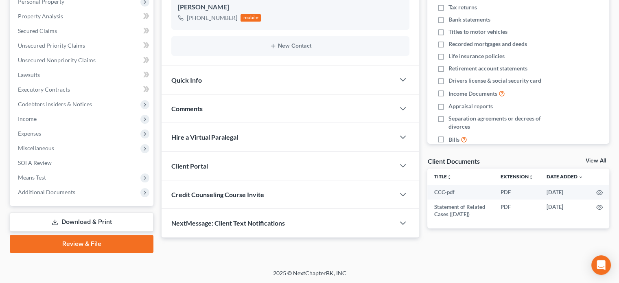
click at [85, 235] on link "Review & File" at bounding box center [82, 244] width 144 height 18
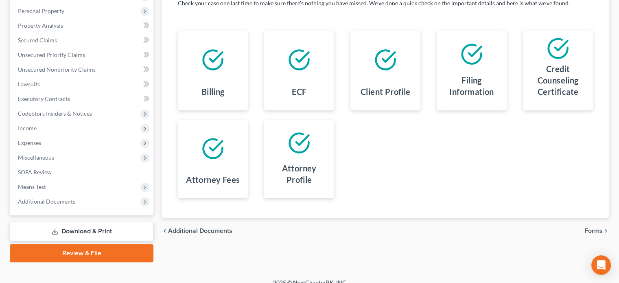
scroll to position [149, 0]
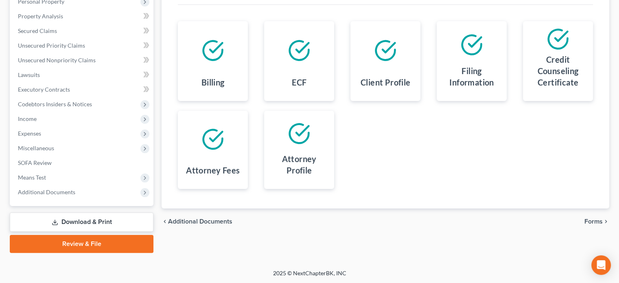
click at [588, 219] on span "Forms" at bounding box center [594, 221] width 18 height 7
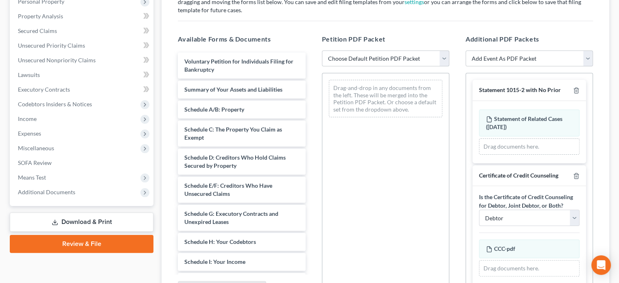
drag, startPoint x: 338, startPoint y: 55, endPoint x: 338, endPoint y: 64, distance: 8.6
click at [338, 55] on select "Choose Default Petition PDF Packet Emergency Filing (Voluntary Petition and Cre…" at bounding box center [385, 58] width 127 height 16
select select "6"
click at [322, 50] on select "Choose Default Petition PDF Packet Emergency Filing (Voluntary Petition and Cre…" at bounding box center [385, 58] width 127 height 16
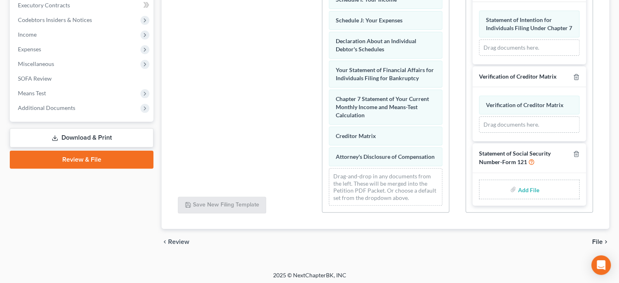
scroll to position [235, 0]
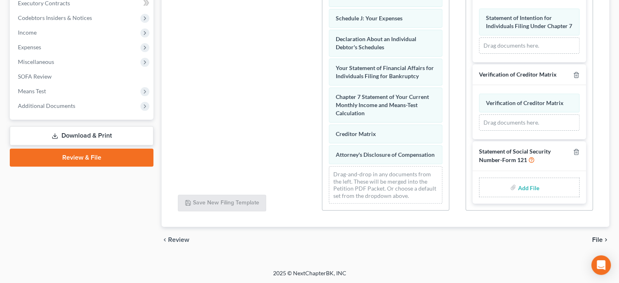
click at [518, 189] on input "file" at bounding box center [528, 187] width 20 height 15
type input "C:\fakepath\SSN.pdf"
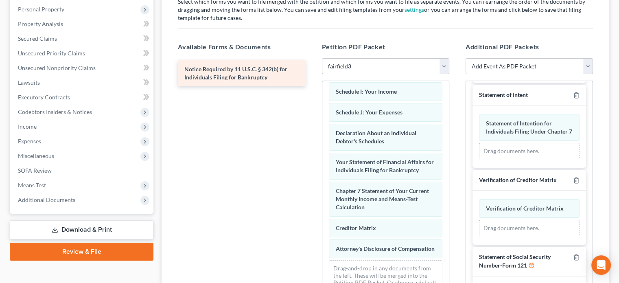
scroll to position [195, 0]
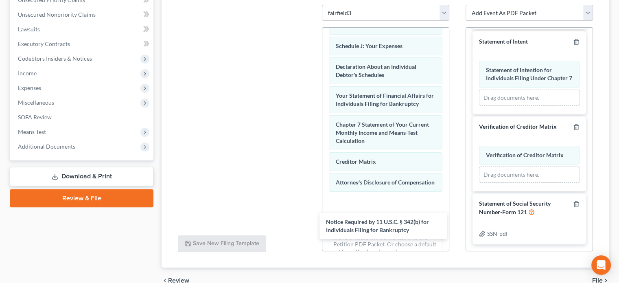
drag, startPoint x: 226, startPoint y: 18, endPoint x: 555, endPoint y: 272, distance: 416.2
click at [312, 5] on div "Notice Required by 11 U.S.C. § 342(b) for Individuals Filing for Bankruptcy Not…" at bounding box center [241, 5] width 140 height 0
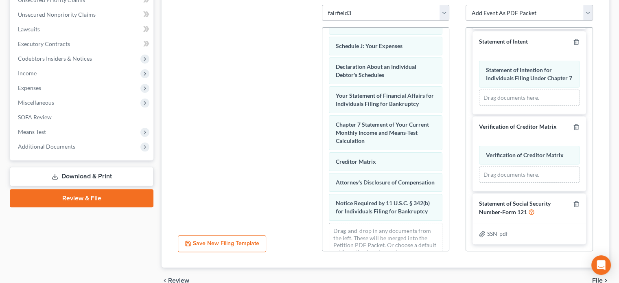
click at [595, 280] on span "File" at bounding box center [597, 280] width 11 height 7
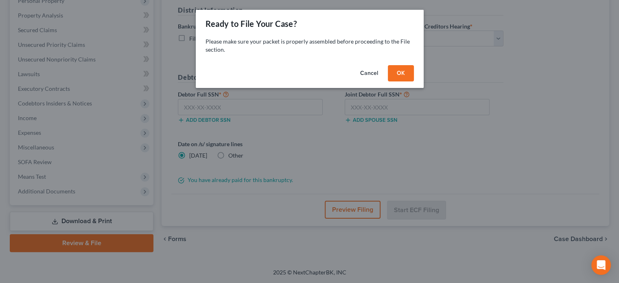
scroll to position [149, 0]
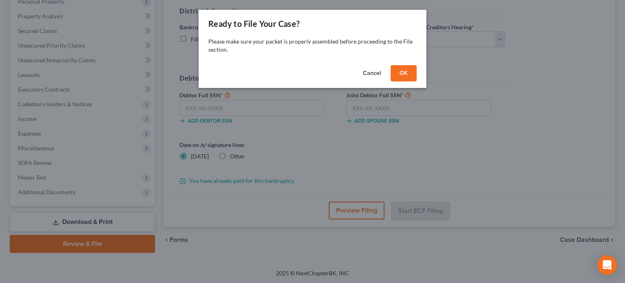
click at [395, 71] on button "OK" at bounding box center [404, 73] width 26 height 16
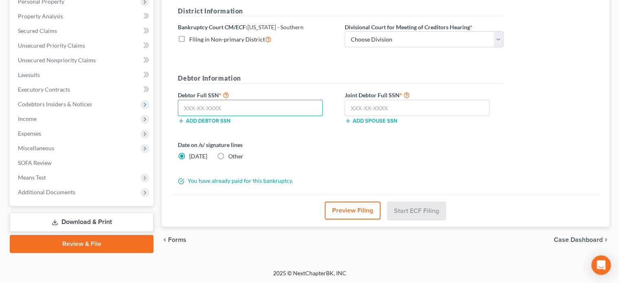
click at [192, 103] on input "text" at bounding box center [250, 108] width 145 height 16
type input "290-72-8355"
click at [376, 105] on input "text" at bounding box center [417, 108] width 145 height 16
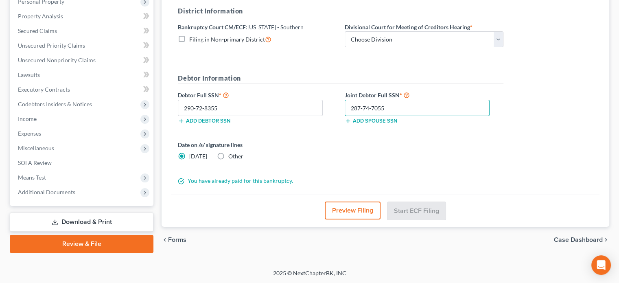
type input "287-74-7055"
click at [228, 154] on label "Other" at bounding box center [235, 156] width 15 height 8
click at [232, 154] on input "Other" at bounding box center [234, 154] width 5 height 5
radio input "true"
radio input "false"
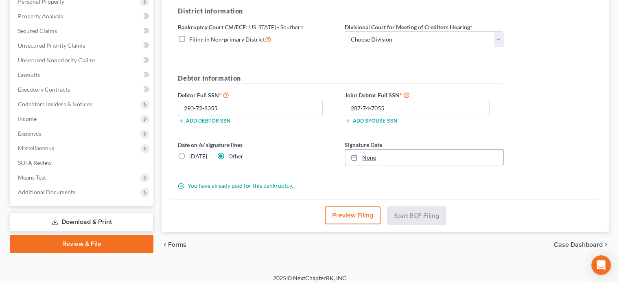
click at [368, 154] on link "None" at bounding box center [424, 156] width 158 height 15
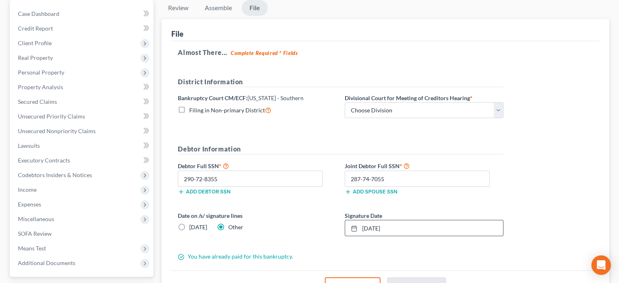
scroll to position [68, 0]
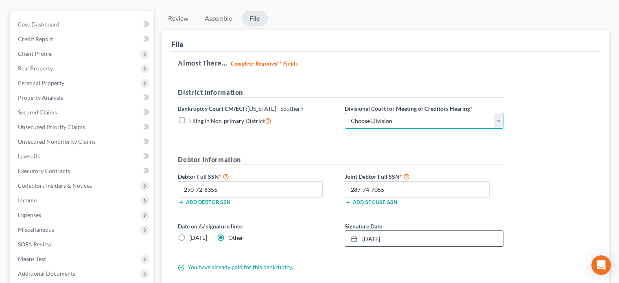
drag, startPoint x: 372, startPoint y: 117, endPoint x: 367, endPoint y: 127, distance: 10.9
click at [372, 117] on select "Choose Division Cincinnati Columbus Dayton" at bounding box center [424, 121] width 159 height 16
select select "0"
click at [345, 113] on select "Choose Division Cincinnati Columbus Dayton" at bounding box center [424, 121] width 159 height 16
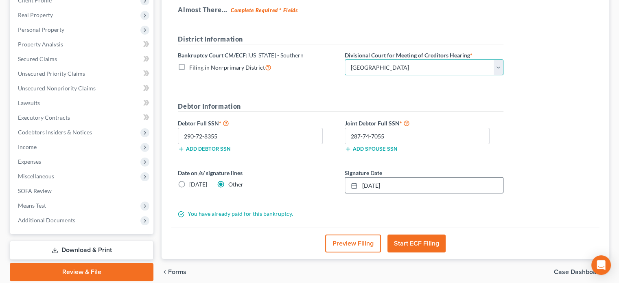
scroll to position [153, 0]
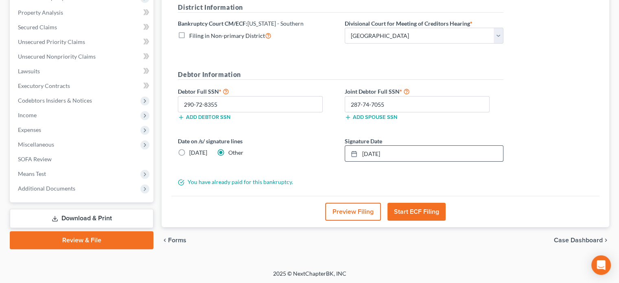
click at [420, 210] on button "Start ECF Filing" at bounding box center [417, 212] width 58 height 18
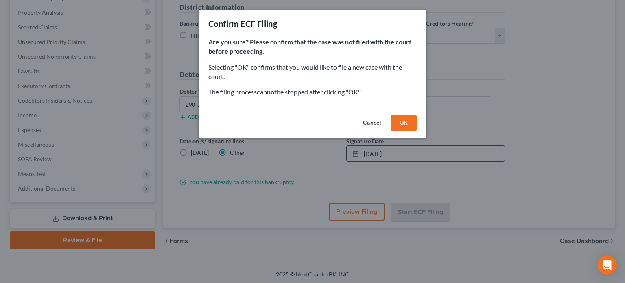
click at [404, 121] on button "OK" at bounding box center [404, 123] width 26 height 16
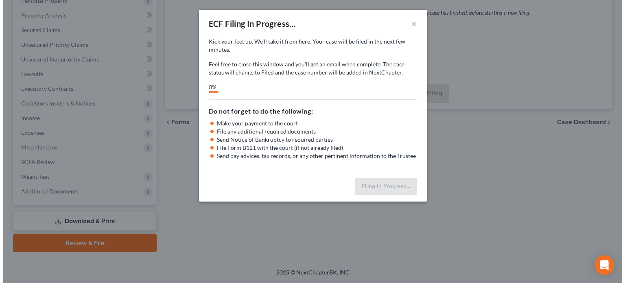
scroll to position [149, 0]
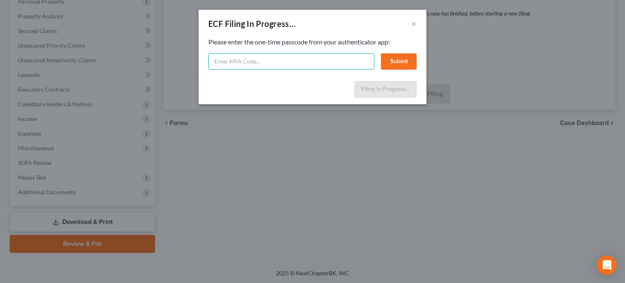
click at [246, 62] on input "text" at bounding box center [291, 61] width 166 height 16
type input "1"
type input "114753"
click at [391, 60] on button "Submit" at bounding box center [399, 61] width 36 height 16
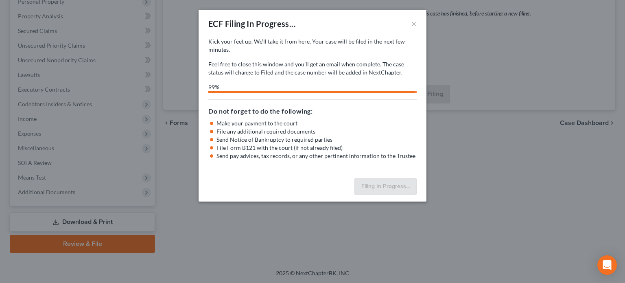
select select "0"
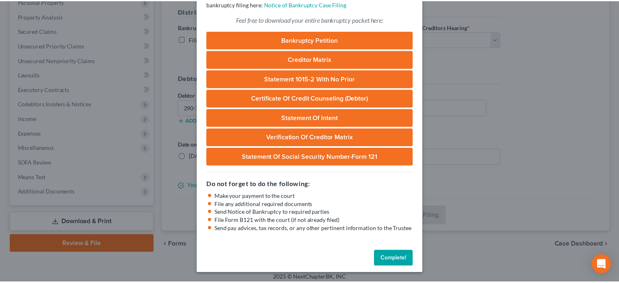
scroll to position [62, 0]
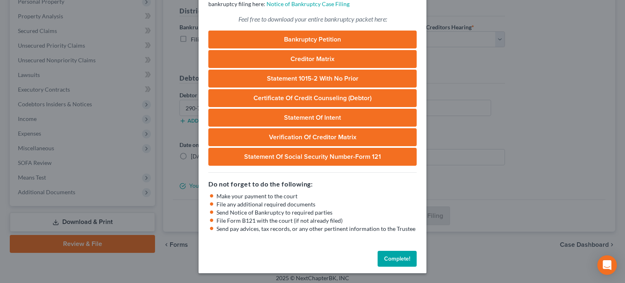
click at [395, 259] on button "Complete!" at bounding box center [397, 259] width 39 height 16
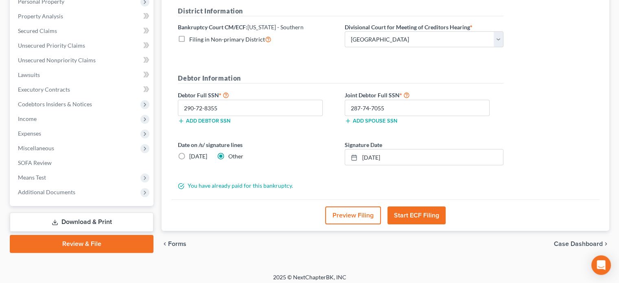
scroll to position [0, 0]
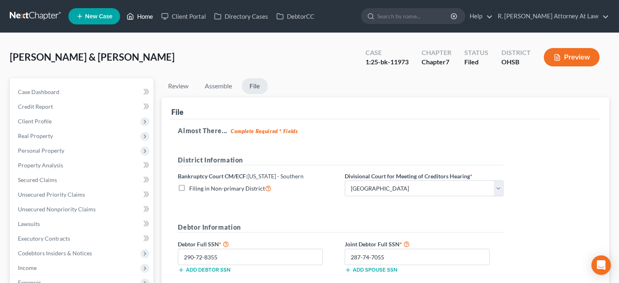
click at [142, 16] on link "Home" at bounding box center [140, 16] width 35 height 15
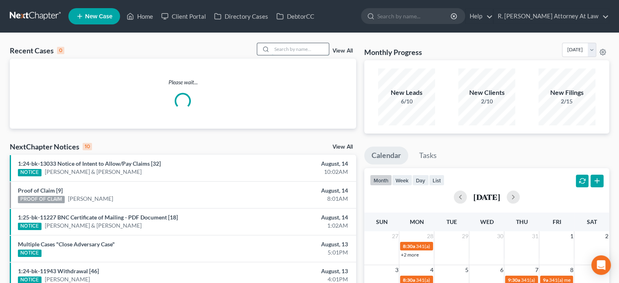
click at [278, 51] on input "search" at bounding box center [300, 49] width 57 height 12
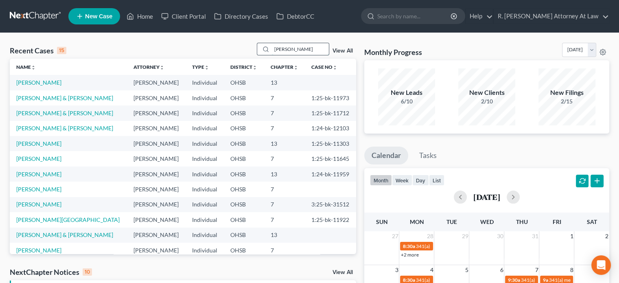
type input "solomon"
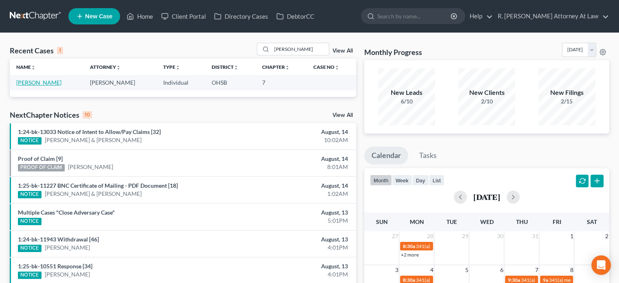
click at [36, 83] on link "[PERSON_NAME]" at bounding box center [38, 82] width 45 height 7
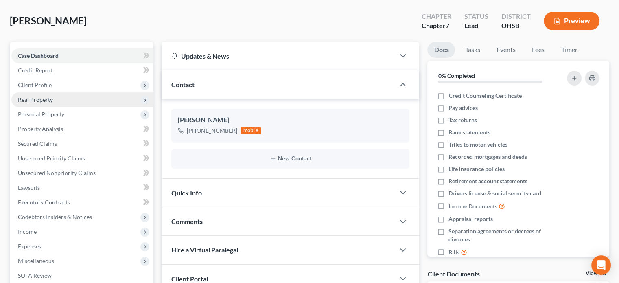
scroll to position [122, 0]
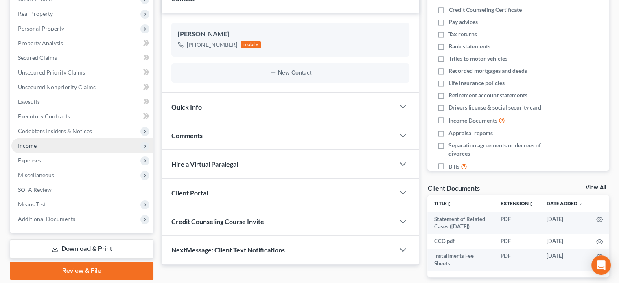
click at [34, 143] on span "Income" at bounding box center [27, 145] width 19 height 7
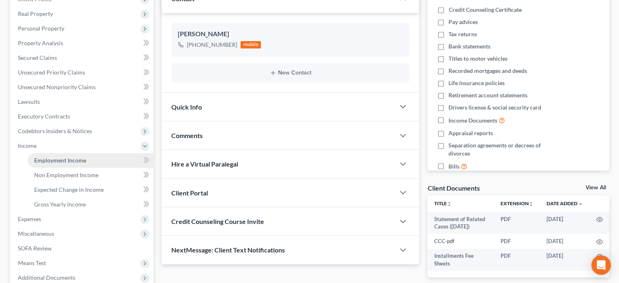
click at [44, 158] on span "Employment Income" at bounding box center [60, 160] width 52 height 7
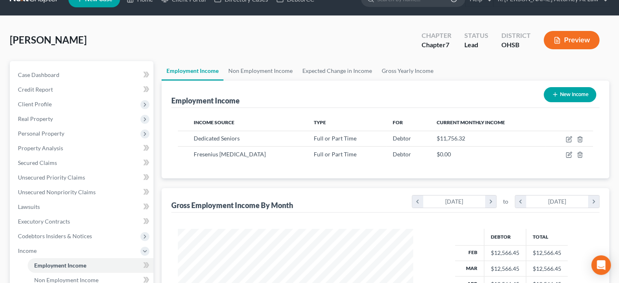
scroll to position [81, 0]
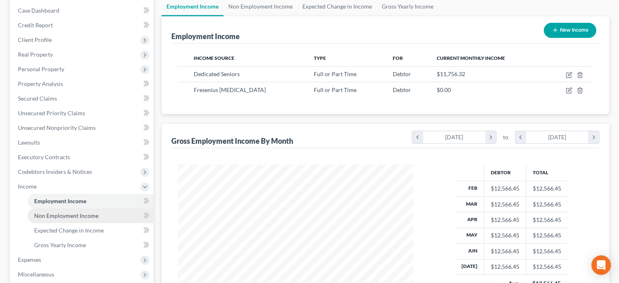
click at [70, 214] on span "Non Employment Income" at bounding box center [66, 215] width 64 height 7
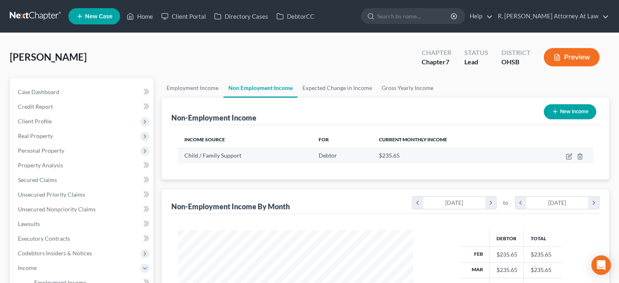
scroll to position [145, 251]
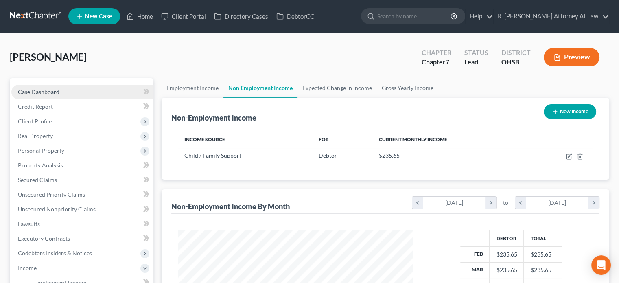
click at [35, 88] on span "Case Dashboard" at bounding box center [39, 91] width 42 height 7
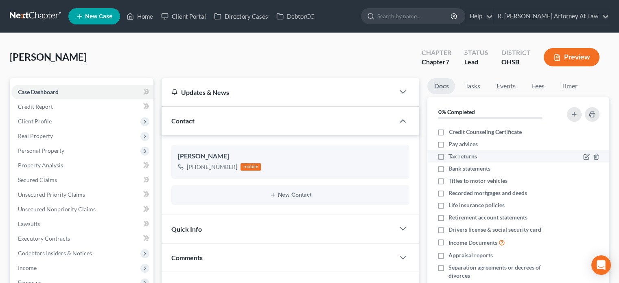
scroll to position [15, 0]
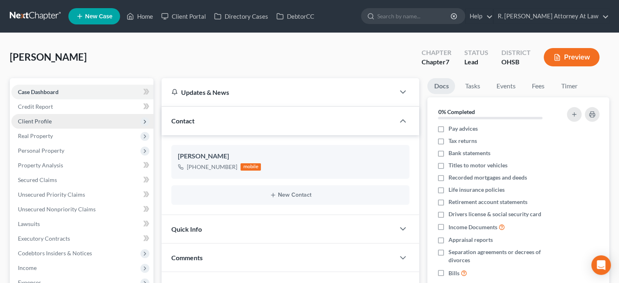
click at [29, 122] on span "Client Profile" at bounding box center [35, 121] width 34 height 7
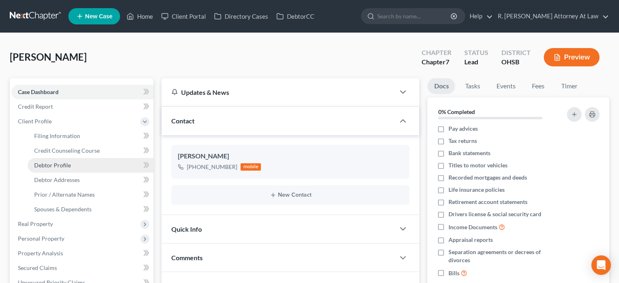
click at [39, 166] on span "Debtor Profile" at bounding box center [52, 165] width 37 height 7
select select "1"
select select "8"
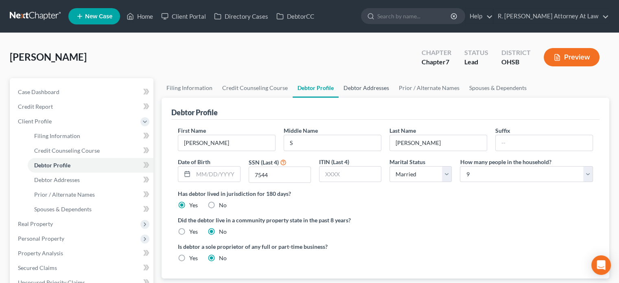
click at [369, 88] on link "Debtor Addresses" at bounding box center [366, 88] width 55 height 20
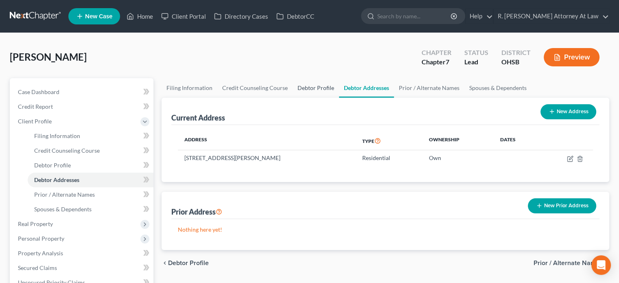
click at [302, 87] on link "Debtor Profile" at bounding box center [316, 88] width 46 height 20
select select "1"
select select "8"
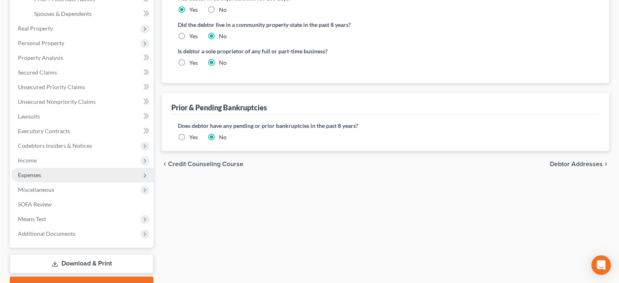
scroll to position [204, 0]
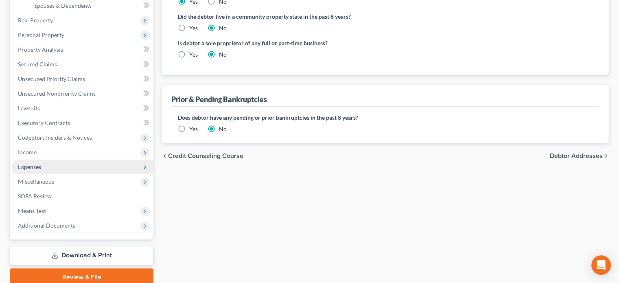
click at [24, 168] on span "Expenses" at bounding box center [29, 166] width 23 height 7
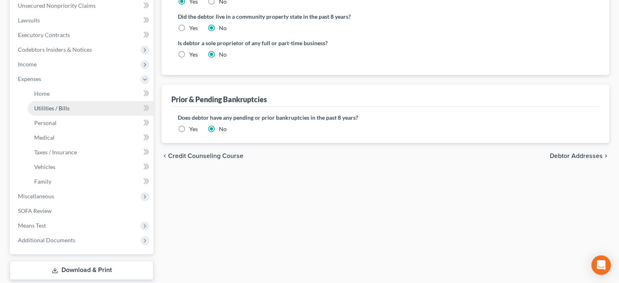
click at [47, 106] on span "Utilities / Bills" at bounding box center [51, 108] width 35 height 7
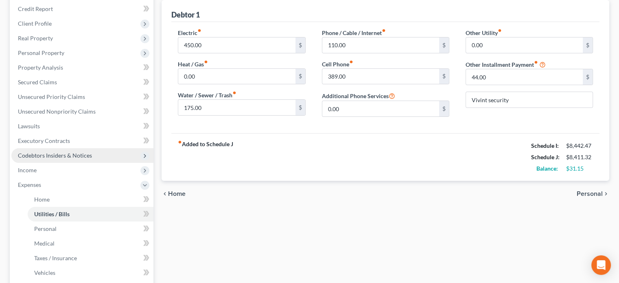
scroll to position [122, 0]
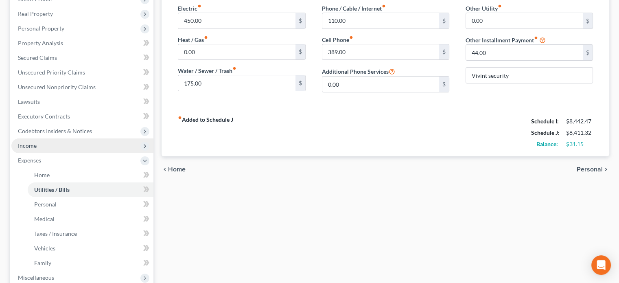
click at [25, 147] on span "Income" at bounding box center [27, 145] width 19 height 7
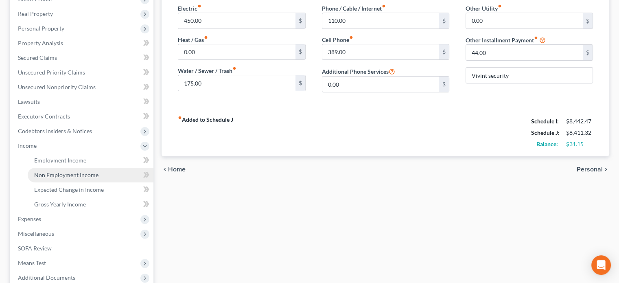
click at [44, 172] on span "Non Employment Income" at bounding box center [66, 174] width 64 height 7
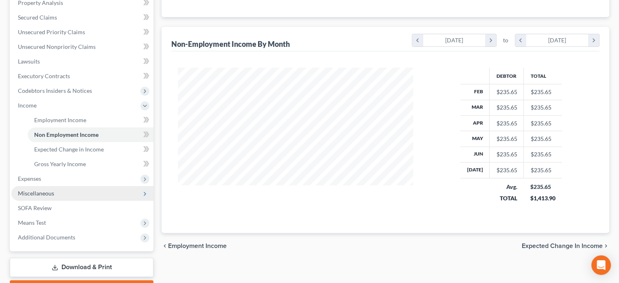
scroll to position [163, 0]
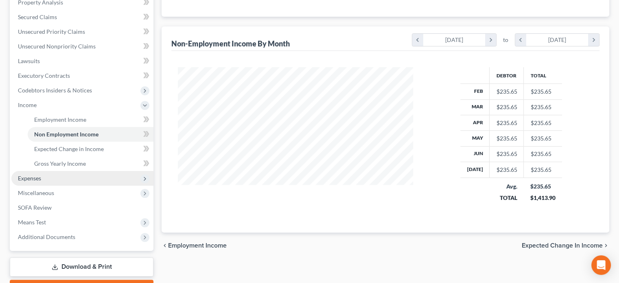
click at [28, 179] on span "Expenses" at bounding box center [29, 178] width 23 height 7
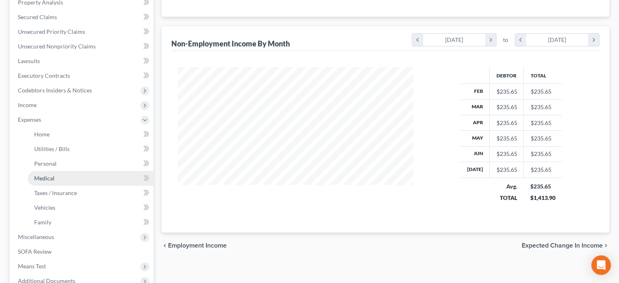
click at [36, 180] on span "Medical" at bounding box center [44, 178] width 20 height 7
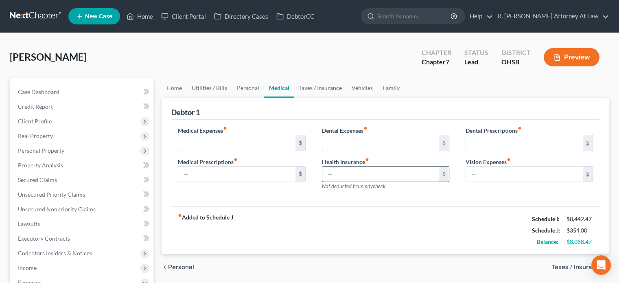
type input "120.00"
type input "100.00"
type input "0.00"
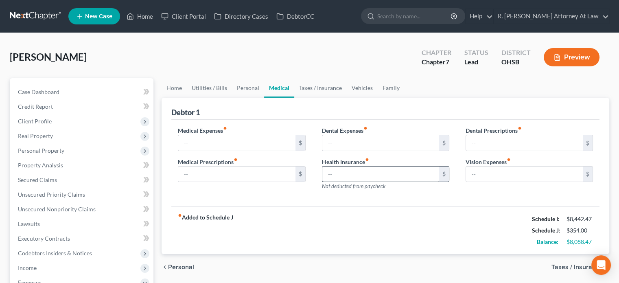
type input "0.00"
click at [248, 86] on link "Personal" at bounding box center [248, 88] width 32 height 20
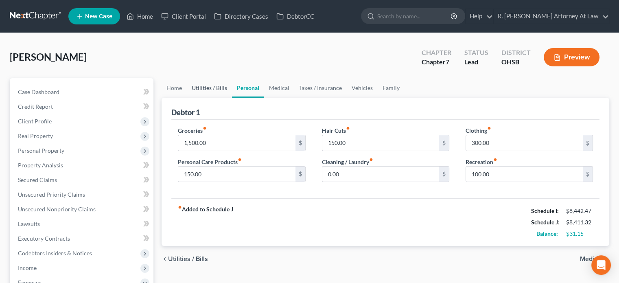
click at [210, 87] on link "Utilities / Bills" at bounding box center [209, 88] width 45 height 20
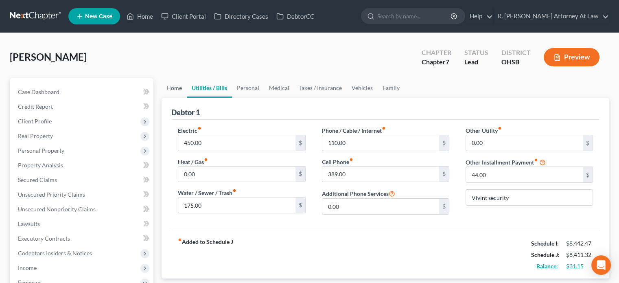
click at [173, 87] on link "Home" at bounding box center [174, 88] width 25 height 20
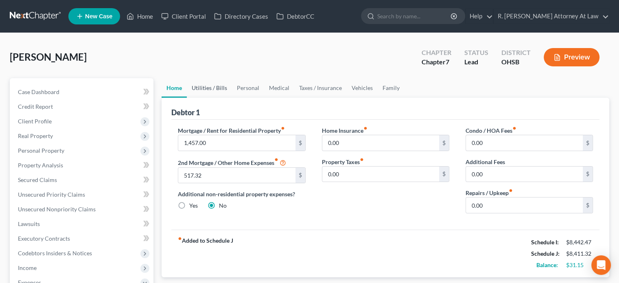
click at [203, 91] on link "Utilities / Bills" at bounding box center [209, 88] width 45 height 20
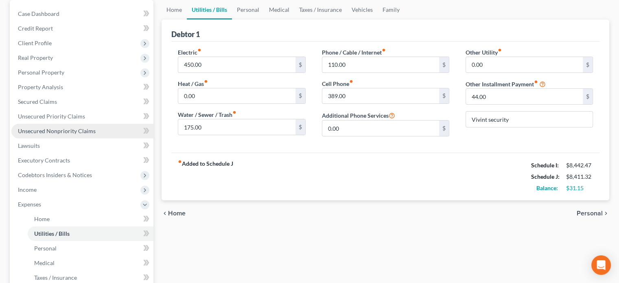
scroll to position [81, 0]
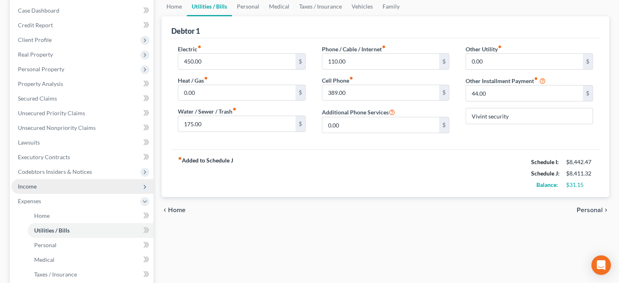
click at [20, 183] on span "Income" at bounding box center [27, 186] width 19 height 7
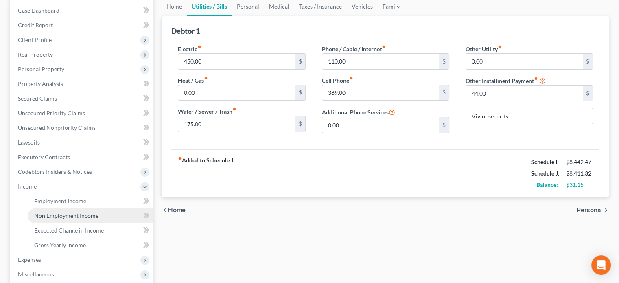
click at [48, 213] on span "Non Employment Income" at bounding box center [66, 215] width 64 height 7
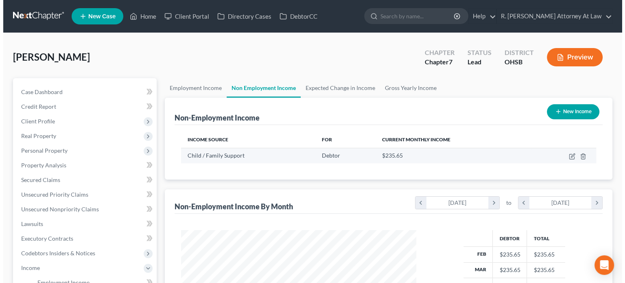
scroll to position [145, 251]
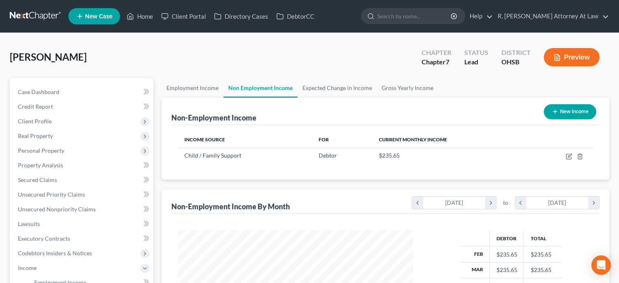
click at [559, 113] on button "New Income" at bounding box center [570, 111] width 53 height 15
select select "0"
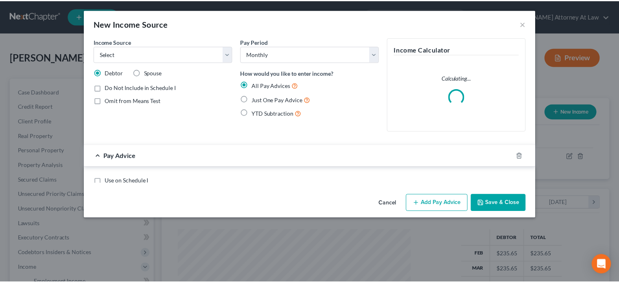
scroll to position [145, 254]
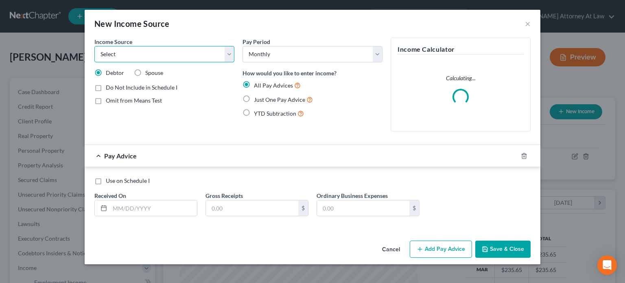
drag, startPoint x: 126, startPoint y: 57, endPoint x: 122, endPoint y: 60, distance: 4.9
click at [125, 56] on select "Select Unemployment Disability (from employer) Pension Retirement Social Securi…" at bounding box center [164, 54] width 140 height 16
select select "4"
click at [94, 46] on select "Select Unemployment Disability (from employer) Pension Retirement Social Securi…" at bounding box center [164, 54] width 140 height 16
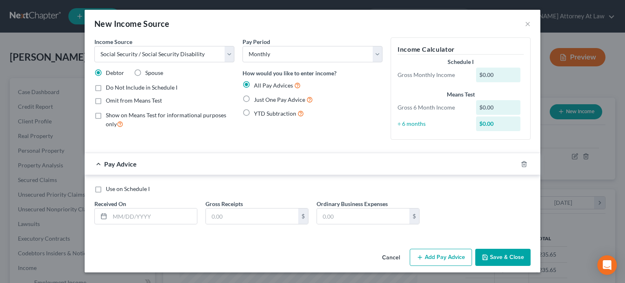
click at [106, 87] on label "Do Not Include in Schedule I" at bounding box center [142, 87] width 72 height 8
click at [109, 87] on input "Do Not Include in Schedule I" at bounding box center [111, 85] width 5 height 5
checkbox input "true"
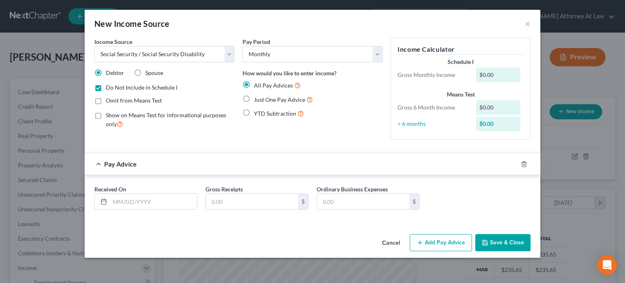
click at [106, 99] on label "Omit from Means Test" at bounding box center [134, 100] width 56 height 8
click at [109, 99] on input "Omit from Means Test" at bounding box center [111, 98] width 5 height 5
checkbox input "true"
click at [254, 99] on label "Just One Pay Advice" at bounding box center [283, 99] width 59 height 9
click at [257, 99] on input "Just One Pay Advice" at bounding box center [259, 97] width 5 height 5
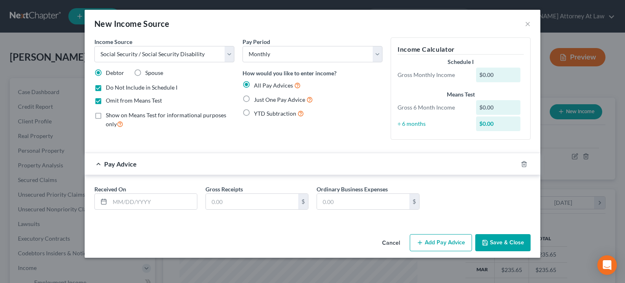
radio input "true"
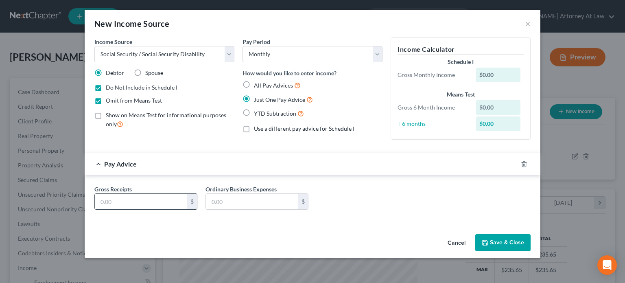
click at [131, 197] on input "text" at bounding box center [141, 201] width 92 height 15
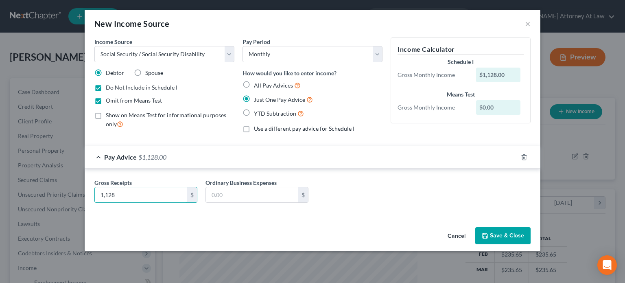
type input "1,128"
click at [504, 241] on button "Save & Close" at bounding box center [503, 235] width 55 height 17
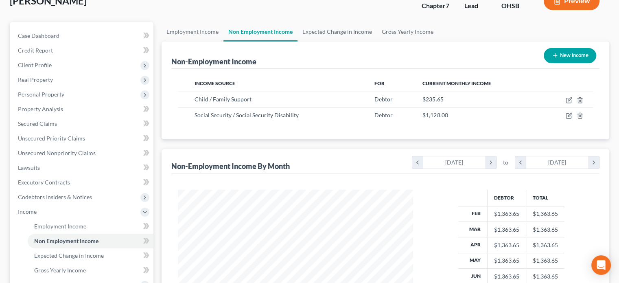
scroll to position [208, 0]
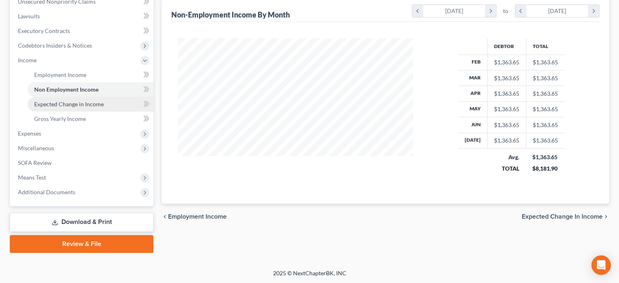
click at [49, 105] on span "Expected Change in Income" at bounding box center [69, 104] width 70 height 7
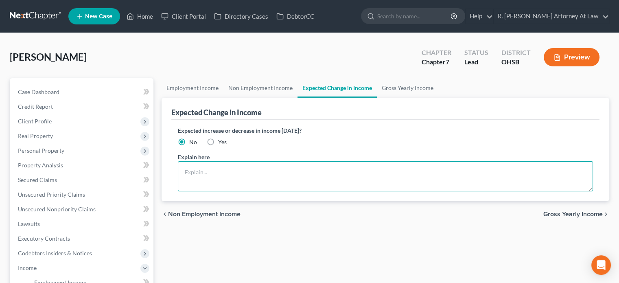
click at [208, 172] on textarea at bounding box center [385, 176] width 415 height 30
type textarea "Debtor's receive $ 1128 in Social Security"
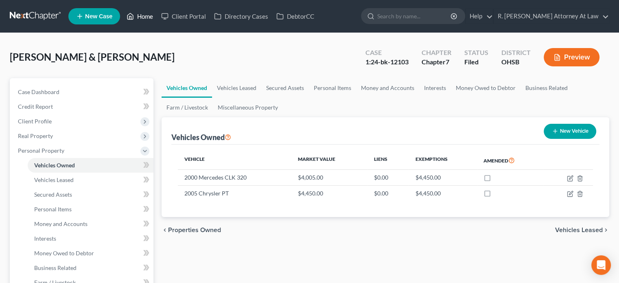
click at [142, 16] on link "Home" at bounding box center [140, 16] width 35 height 15
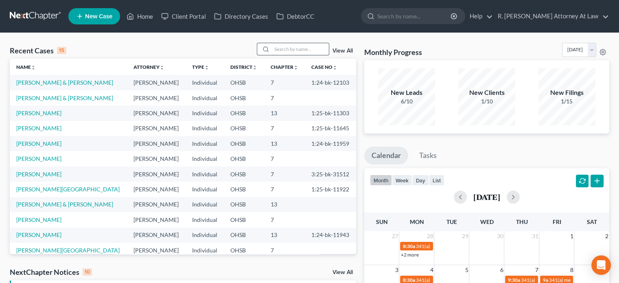
click at [276, 49] on input "search" at bounding box center [300, 49] width 57 height 12
type input "froman"
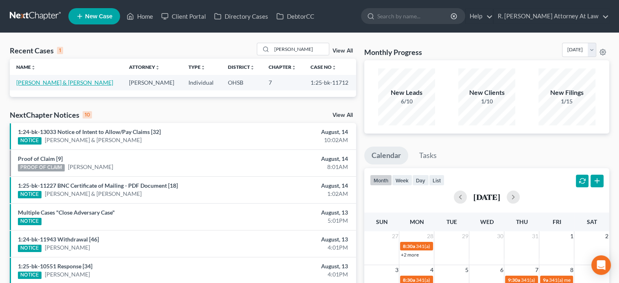
click at [41, 82] on link "[PERSON_NAME] & [PERSON_NAME]" at bounding box center [64, 82] width 97 height 7
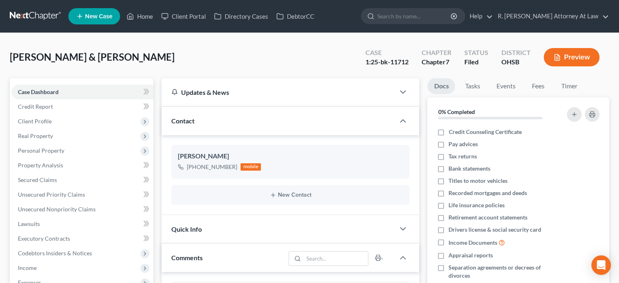
scroll to position [240, 0]
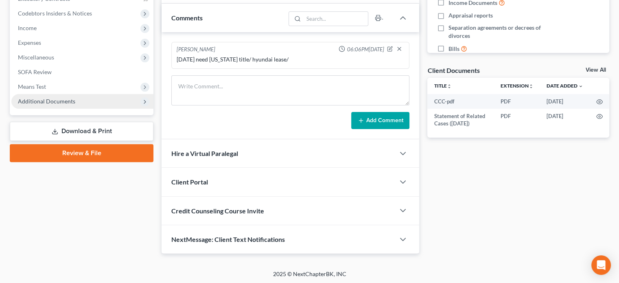
click at [29, 102] on span "Additional Documents" at bounding box center [46, 101] width 57 height 7
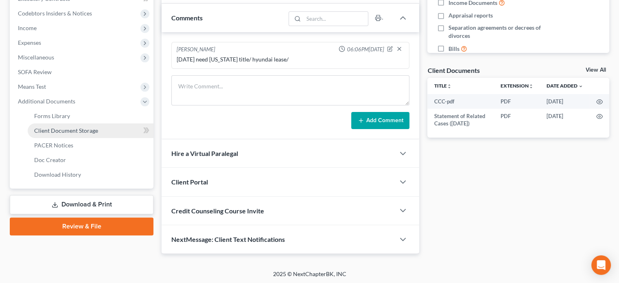
click at [39, 128] on span "Client Document Storage" at bounding box center [66, 130] width 64 height 7
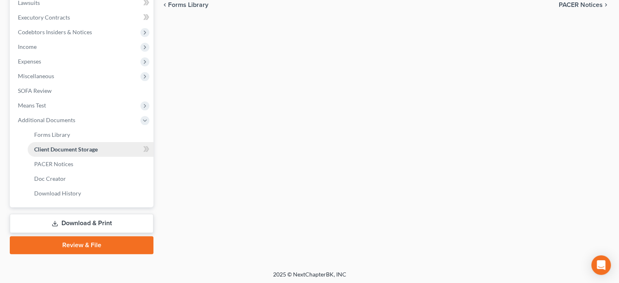
select select "52"
select select "7"
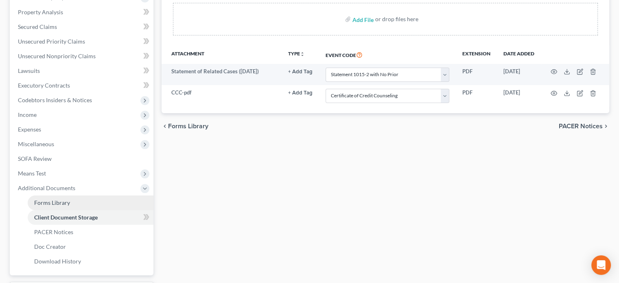
scroll to position [222, 0]
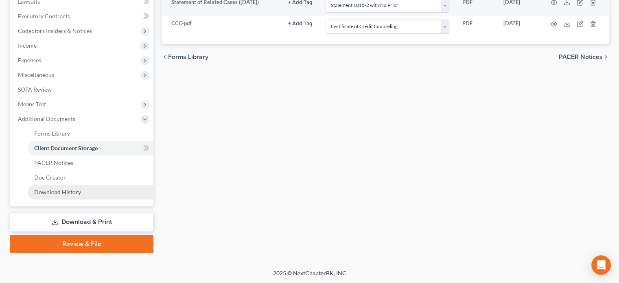
click at [72, 185] on link "Download History" at bounding box center [91, 192] width 126 height 15
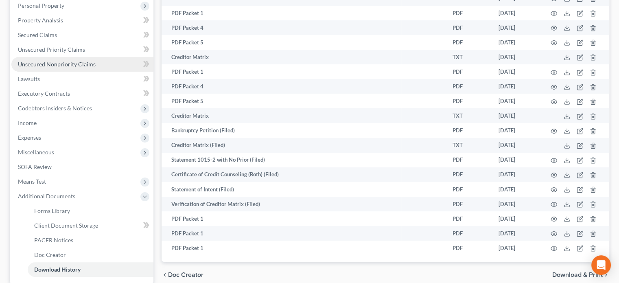
scroll to position [141, 0]
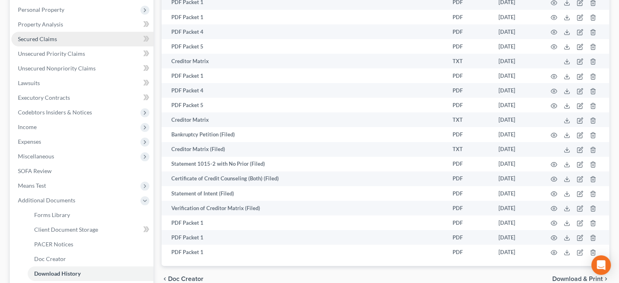
click at [35, 38] on span "Secured Claims" at bounding box center [37, 38] width 39 height 7
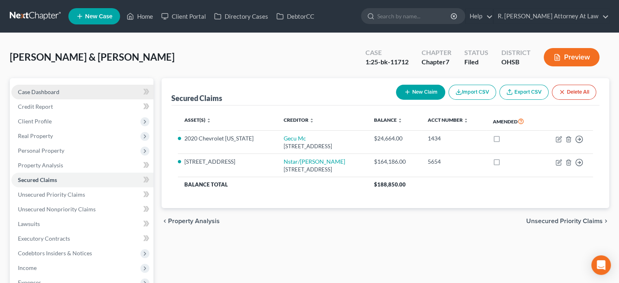
drag, startPoint x: 31, startPoint y: 90, endPoint x: 125, endPoint y: 93, distance: 94.1
click at [31, 90] on span "Case Dashboard" at bounding box center [39, 91] width 42 height 7
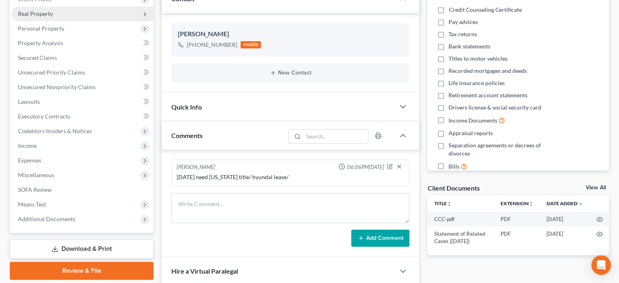
scroll to position [81, 0]
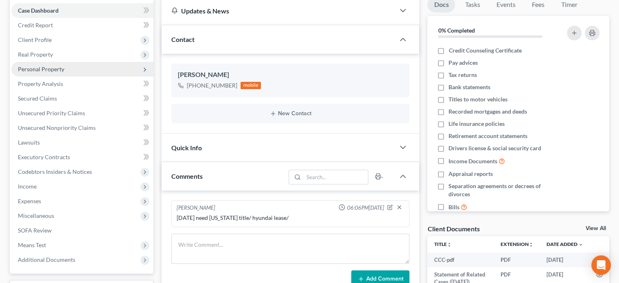
click at [44, 66] on span "Personal Property" at bounding box center [41, 69] width 46 height 7
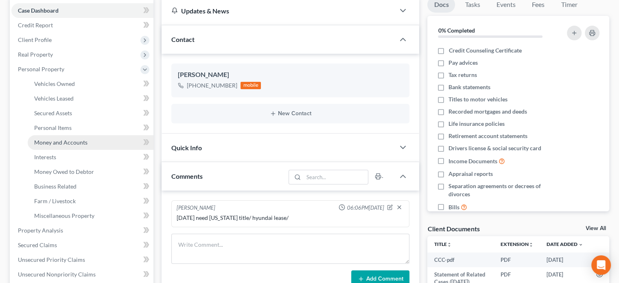
click at [61, 139] on span "Money and Accounts" at bounding box center [60, 142] width 53 height 7
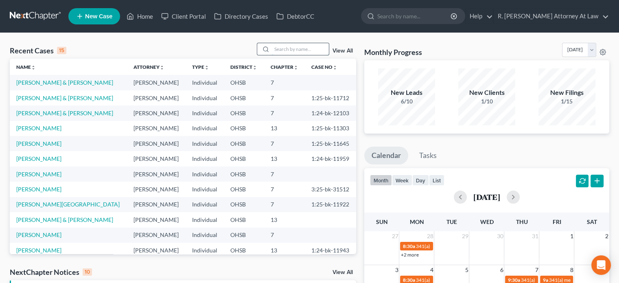
click at [280, 50] on input "search" at bounding box center [300, 49] width 57 height 12
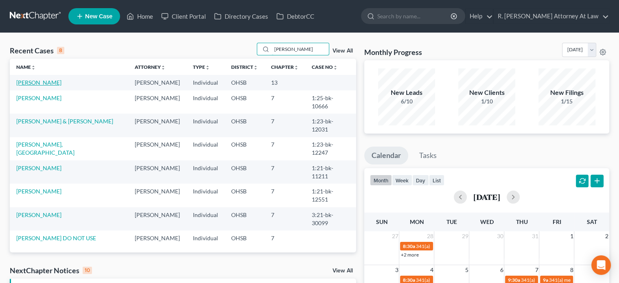
type input "bryant"
click at [33, 83] on link "Bryant, Julius" at bounding box center [38, 82] width 45 height 7
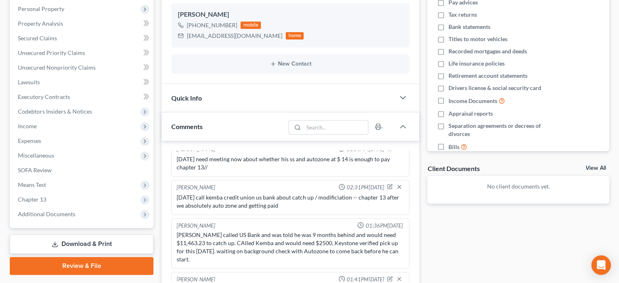
scroll to position [244, 0]
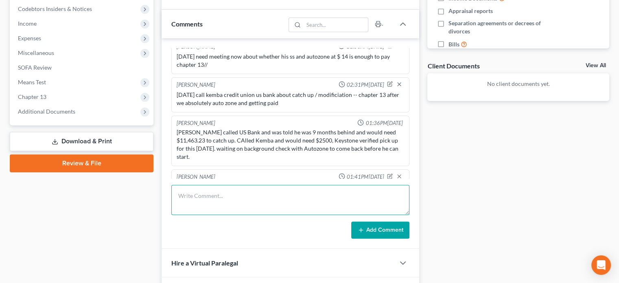
click at [197, 192] on textarea at bounding box center [290, 200] width 238 height 30
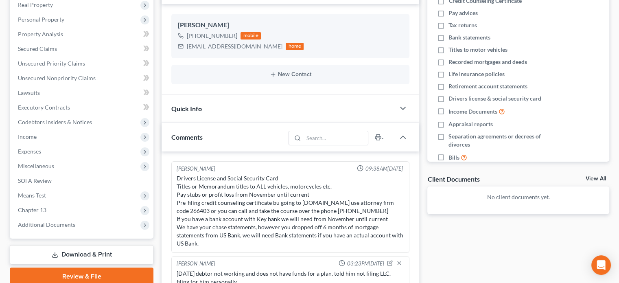
scroll to position [326, 0]
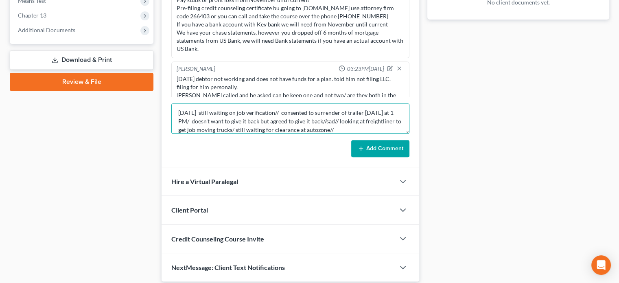
type textarea "[DATE] still waiting on job verification// consented to surrender of trailer [D…"
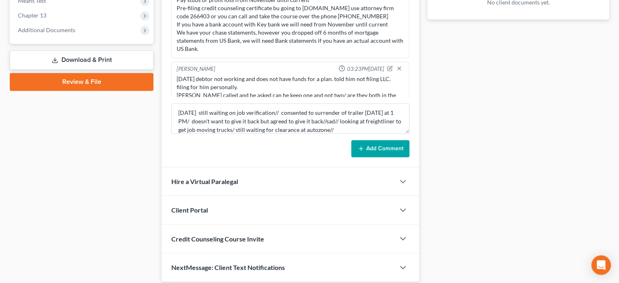
click at [368, 151] on button "Add Comment" at bounding box center [380, 148] width 58 height 17
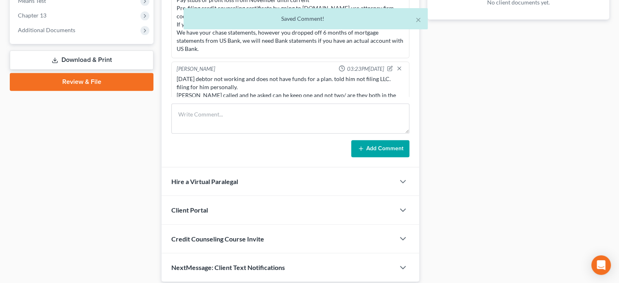
scroll to position [297, 0]
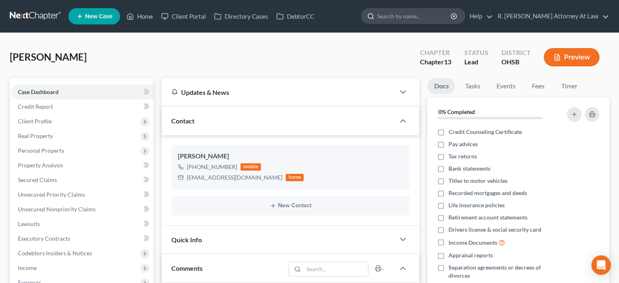
click at [395, 13] on input "search" at bounding box center [414, 16] width 75 height 15
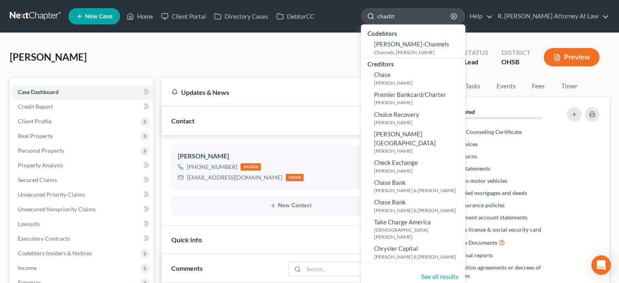
type input "chastity"
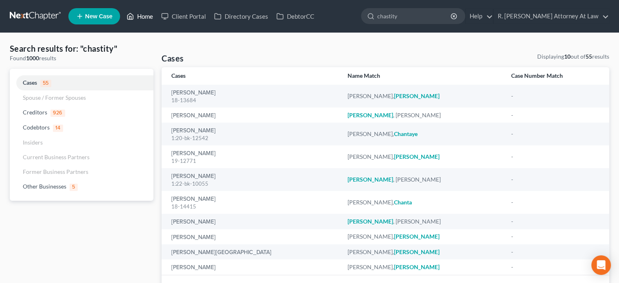
click at [140, 17] on link "Home" at bounding box center [140, 16] width 35 height 15
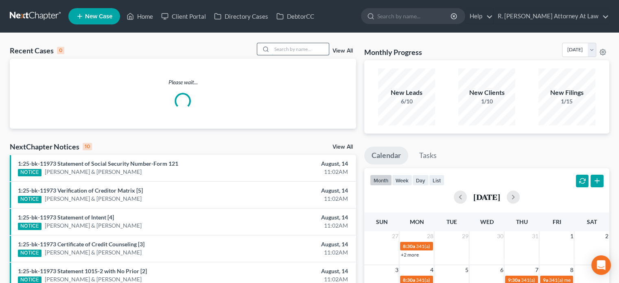
click at [282, 47] on input "search" at bounding box center [300, 49] width 57 height 12
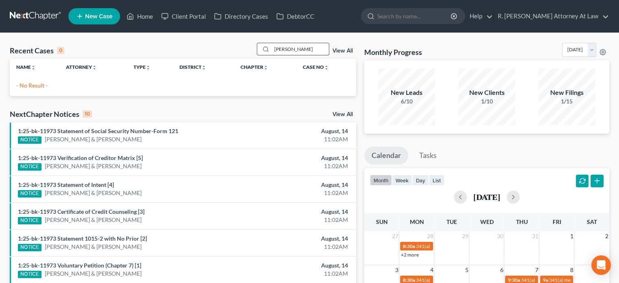
drag, startPoint x: 289, startPoint y: 45, endPoint x: 293, endPoint y: 47, distance: 4.2
click at [289, 45] on input "[PERSON_NAME]" at bounding box center [300, 49] width 57 height 12
type input "l"
click at [142, 18] on link "Home" at bounding box center [140, 16] width 35 height 15
click at [291, 49] on input "chastity" at bounding box center [300, 49] width 57 height 12
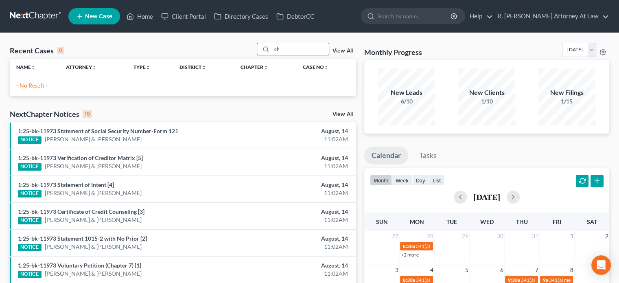
type input "c"
type input "[PERSON_NAME]"
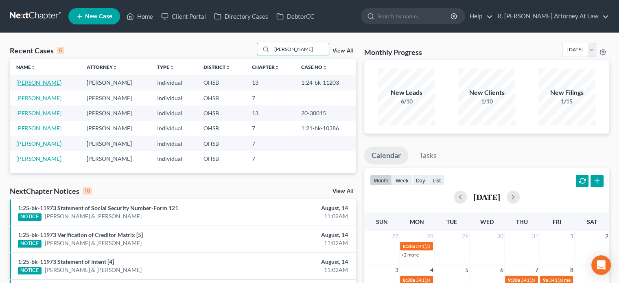
click at [36, 83] on link "[PERSON_NAME]" at bounding box center [38, 82] width 45 height 7
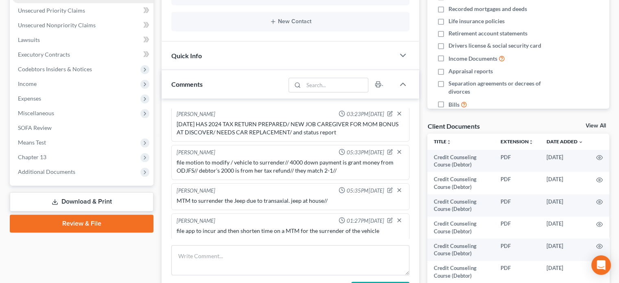
scroll to position [204, 0]
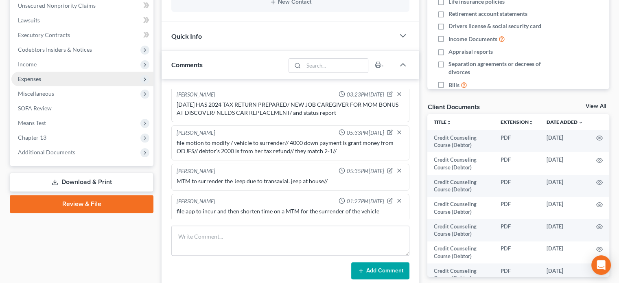
click at [37, 76] on span "Expenses" at bounding box center [29, 78] width 23 height 7
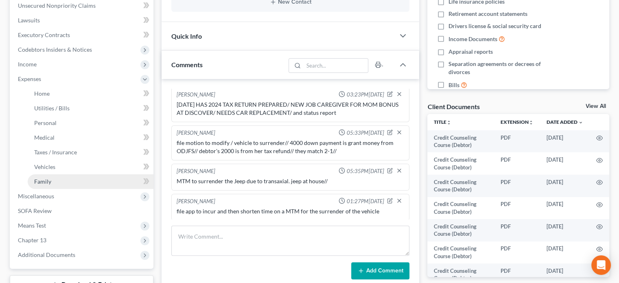
click at [49, 177] on link "Family" at bounding box center [91, 181] width 126 height 15
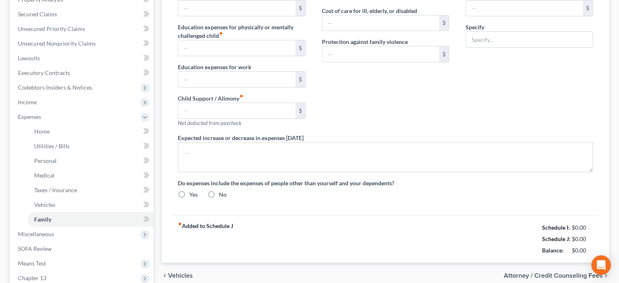
type input "430.00"
type input "0.00"
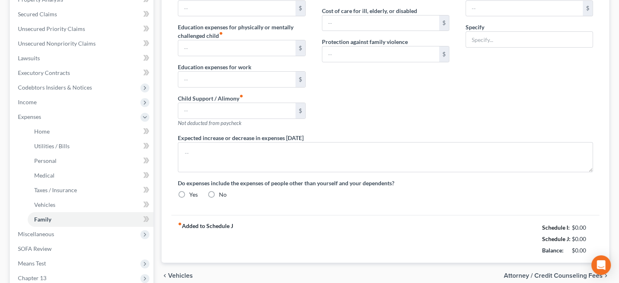
type input "0.00"
type input "203.00"
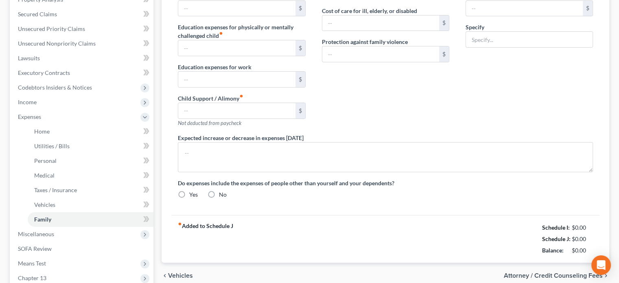
type input "Storage Unit 203"
radio input "true"
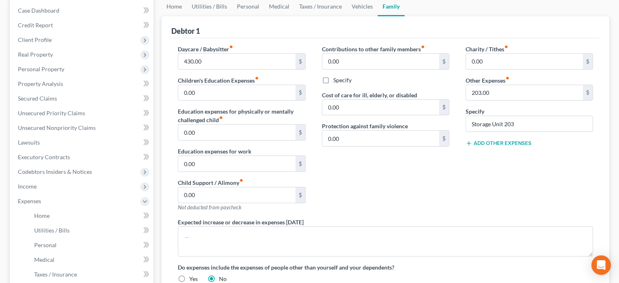
scroll to position [81, 0]
click at [353, 7] on link "Vehicles" at bounding box center [362, 7] width 31 height 20
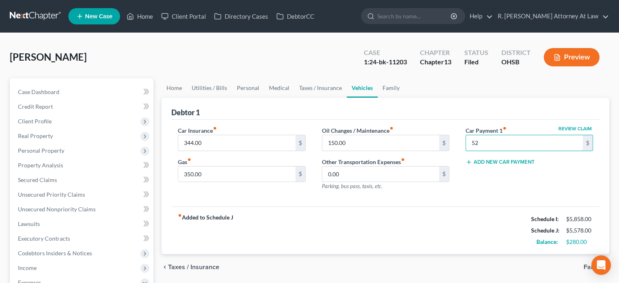
type input "5"
click at [389, 89] on link "Family" at bounding box center [391, 88] width 27 height 20
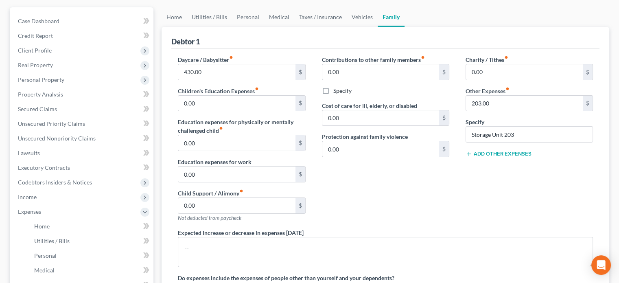
scroll to position [122, 0]
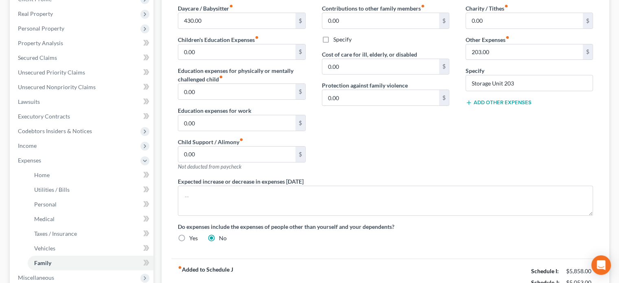
click at [476, 103] on button "Add Other Expenses" at bounding box center [499, 102] width 66 height 7
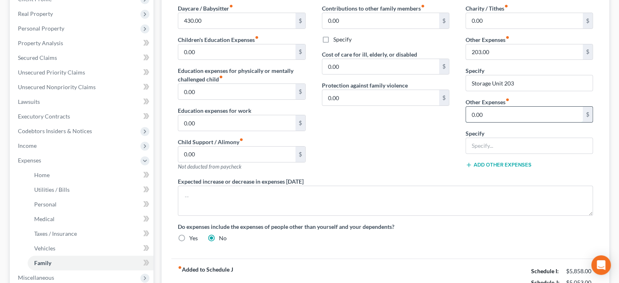
click at [487, 118] on input "0.00" at bounding box center [524, 114] width 117 height 15
type input "525.58"
click at [475, 149] on input "text" at bounding box center [529, 145] width 127 height 15
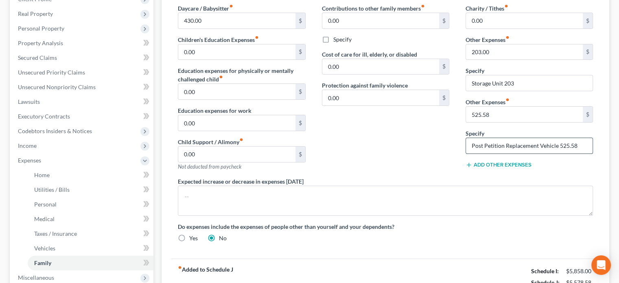
click at [557, 146] on input "Post Petition Replacement Vehicle 525.58" at bounding box center [529, 145] width 127 height 15
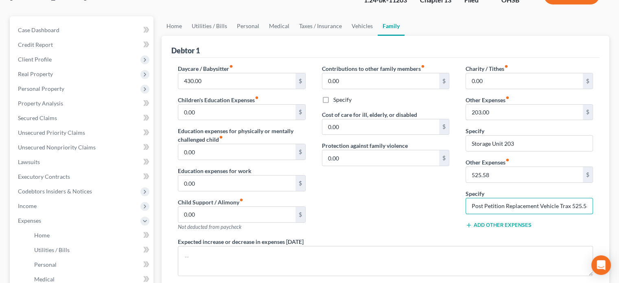
scroll to position [0, 0]
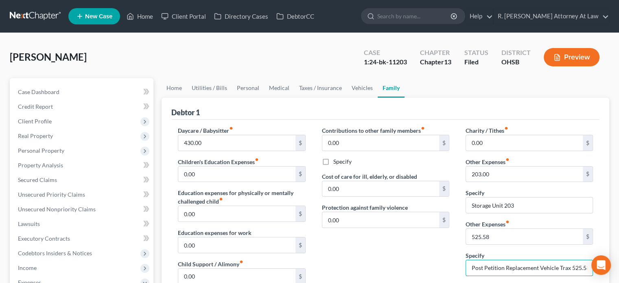
type input "Post Petition Replacement Vehicle Trax 525.58"
